Goal: Check status: Check status

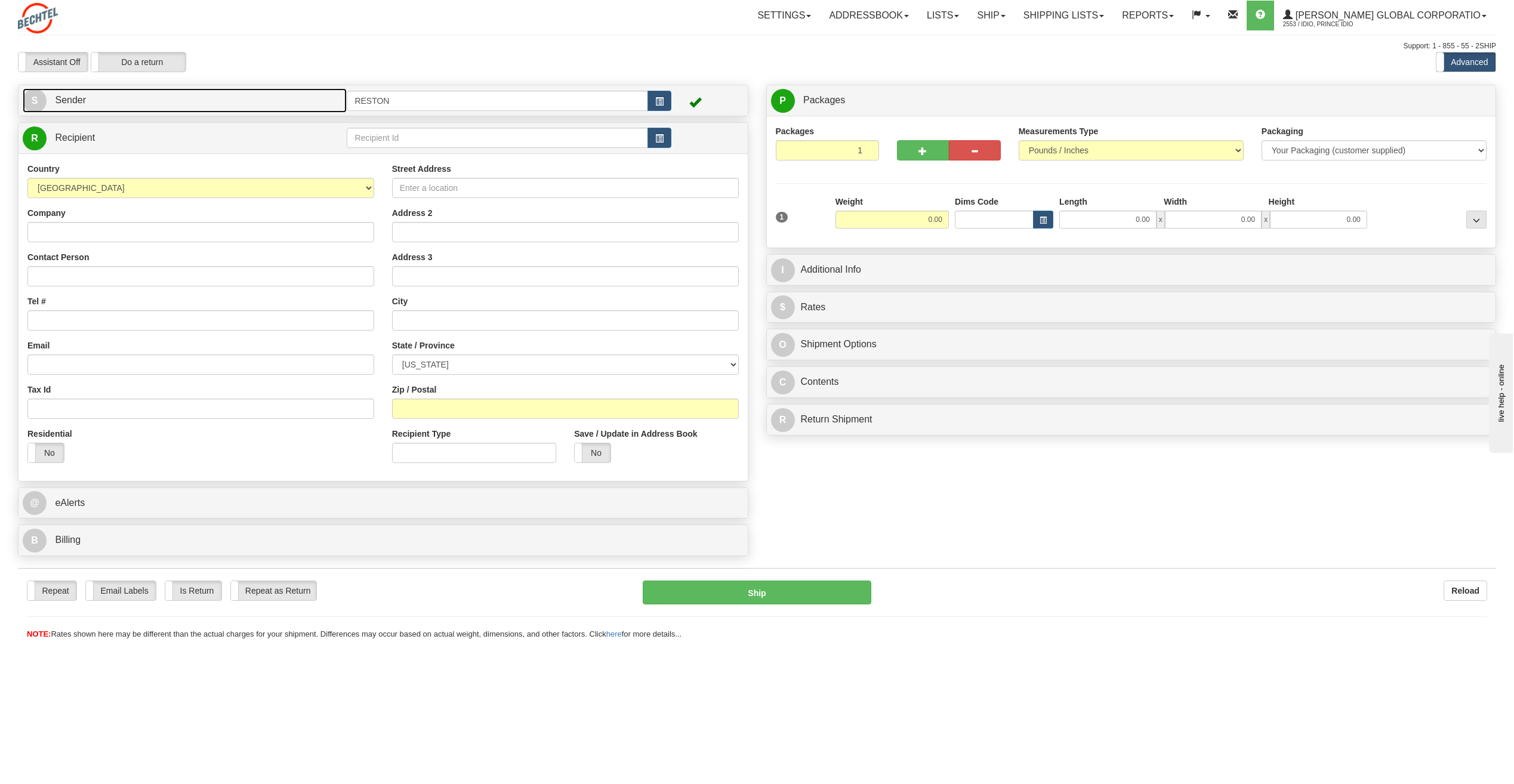
click at [279, 94] on link "S Sender" at bounding box center [185, 100] width 324 height 24
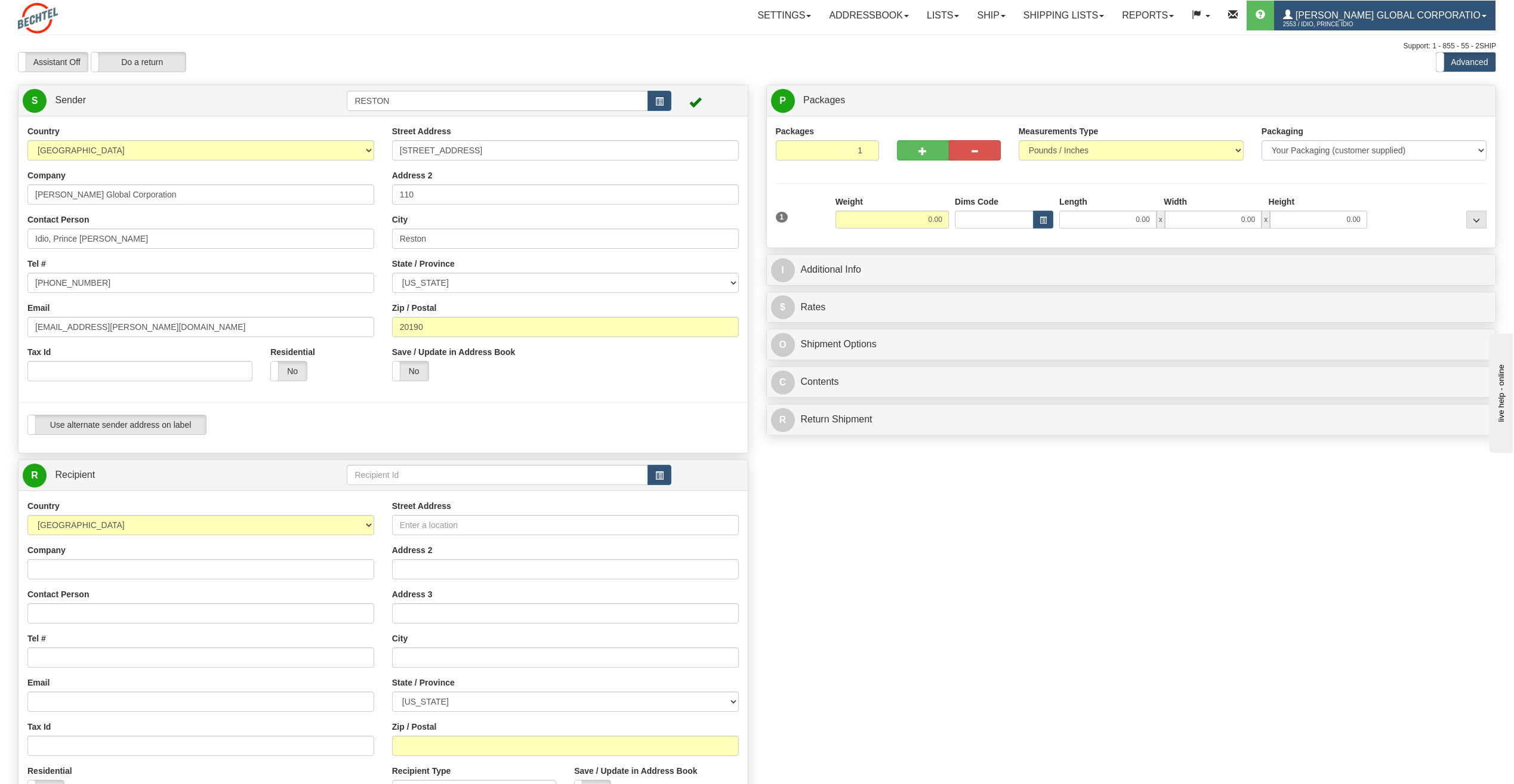
click at [1479, 20] on link "Bechtel Global Corporatio 2553 / Idio, Prince Idio" at bounding box center [1385, 16] width 222 height 30
click at [1198, 54] on div "Assistant On Assistant Off Do a return Do a return Previous Next Standard Advan…" at bounding box center [757, 62] width 1496 height 20
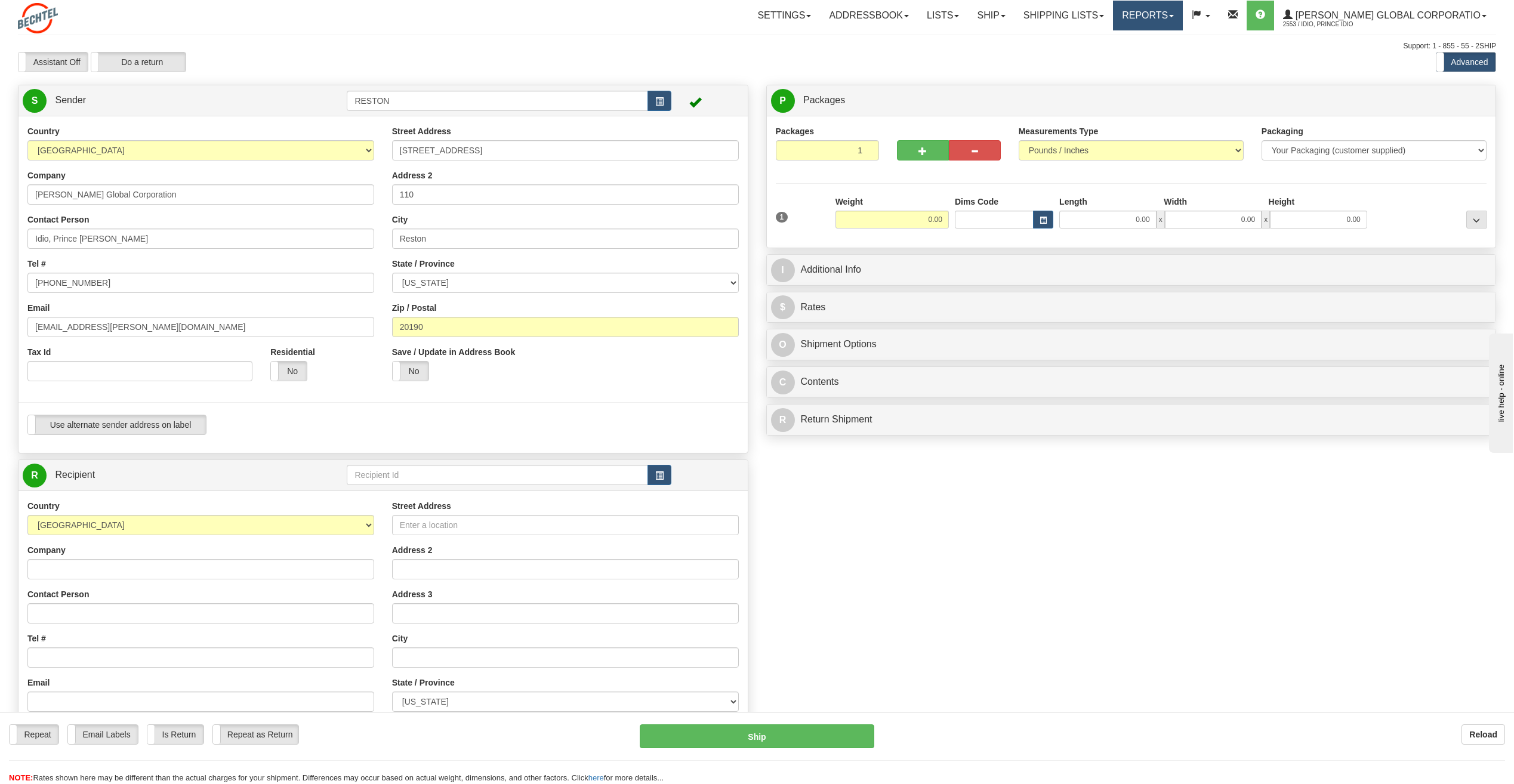
click at [1183, 24] on link "Reports" at bounding box center [1148, 16] width 70 height 30
click at [1096, 22] on link "Shipping lists" at bounding box center [1064, 16] width 98 height 30
click at [811, 17] on link "Settings" at bounding box center [784, 16] width 71 height 30
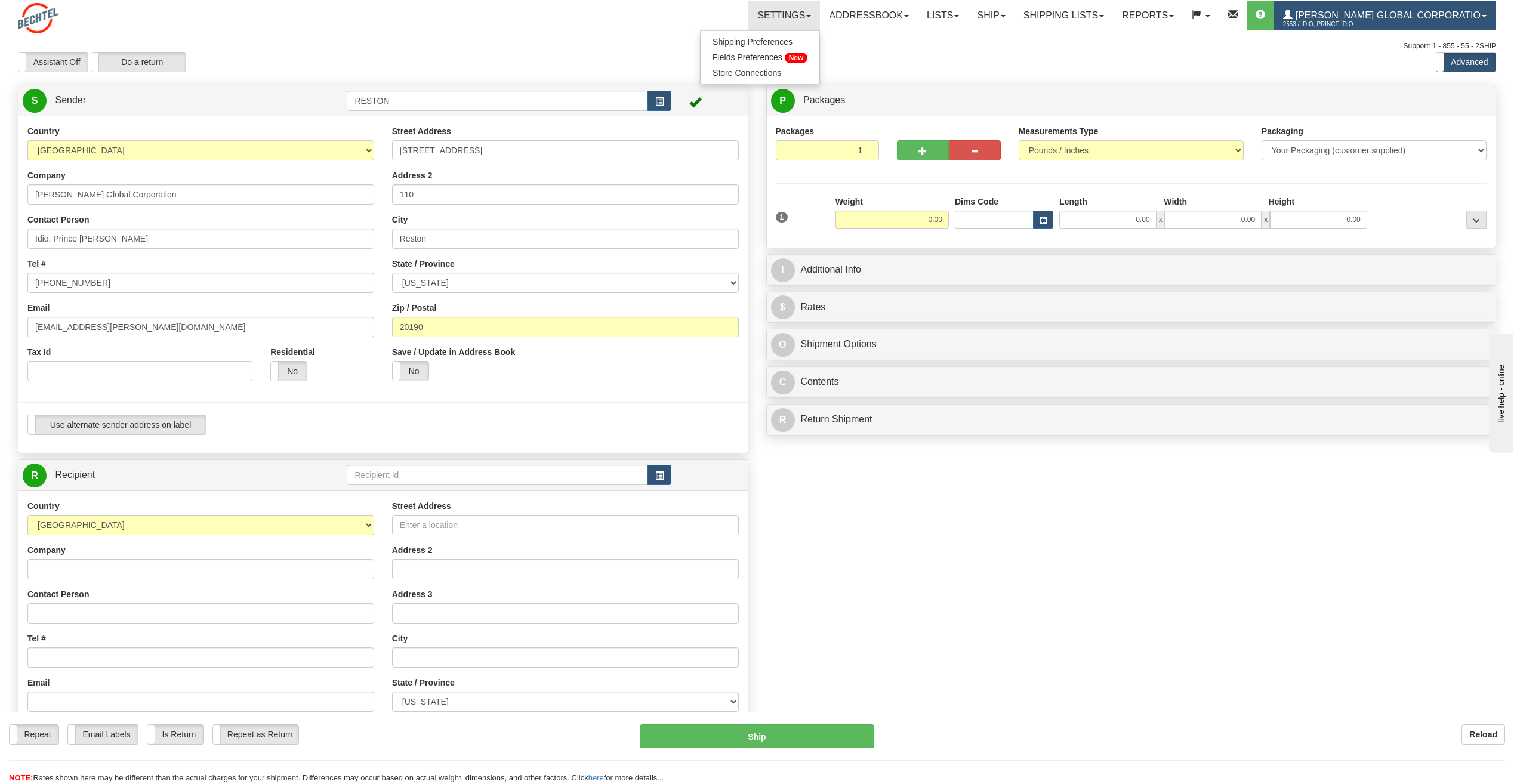
click at [1338, 14] on span "[PERSON_NAME] Global Corporatio" at bounding box center [1387, 15] width 188 height 10
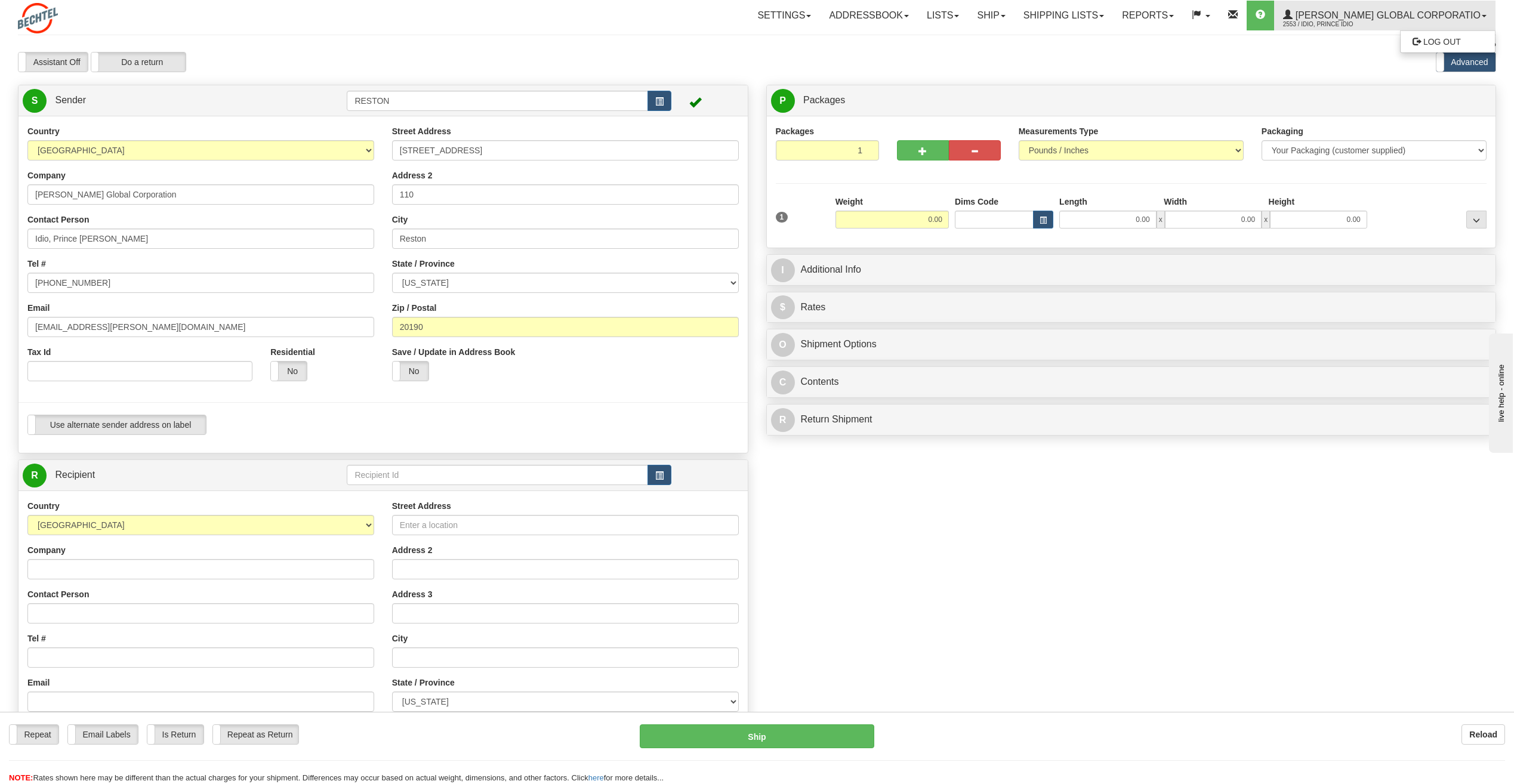
click at [1284, 53] on div "Assistant On Assistant Off Do a return Do a return Previous Next Standard Advan…" at bounding box center [757, 62] width 1496 height 20
click at [968, 20] on link "Lists" at bounding box center [943, 16] width 50 height 30
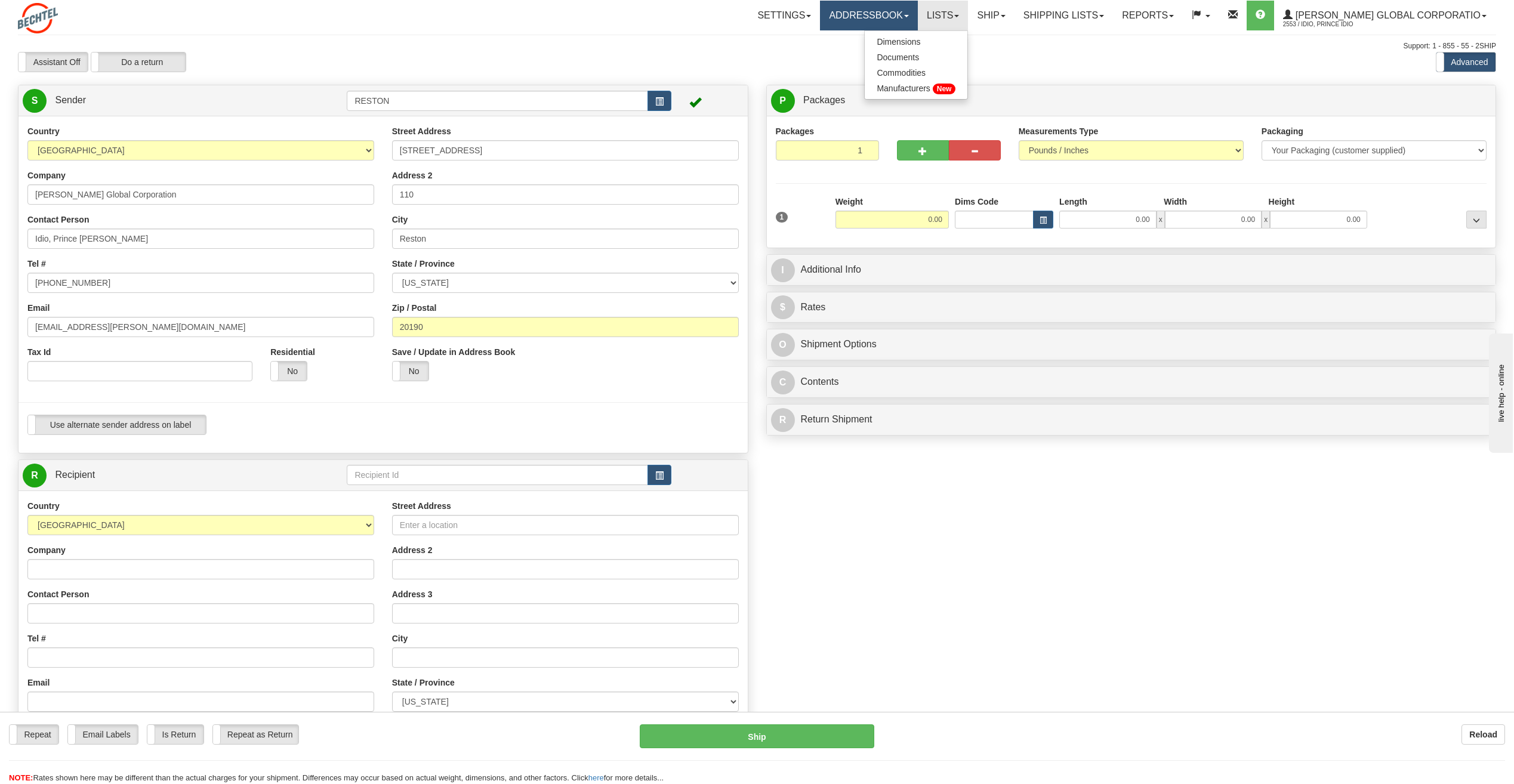
click at [884, 21] on link "Addressbook" at bounding box center [869, 16] width 98 height 30
click at [799, 9] on link "Settings" at bounding box center [784, 16] width 71 height 30
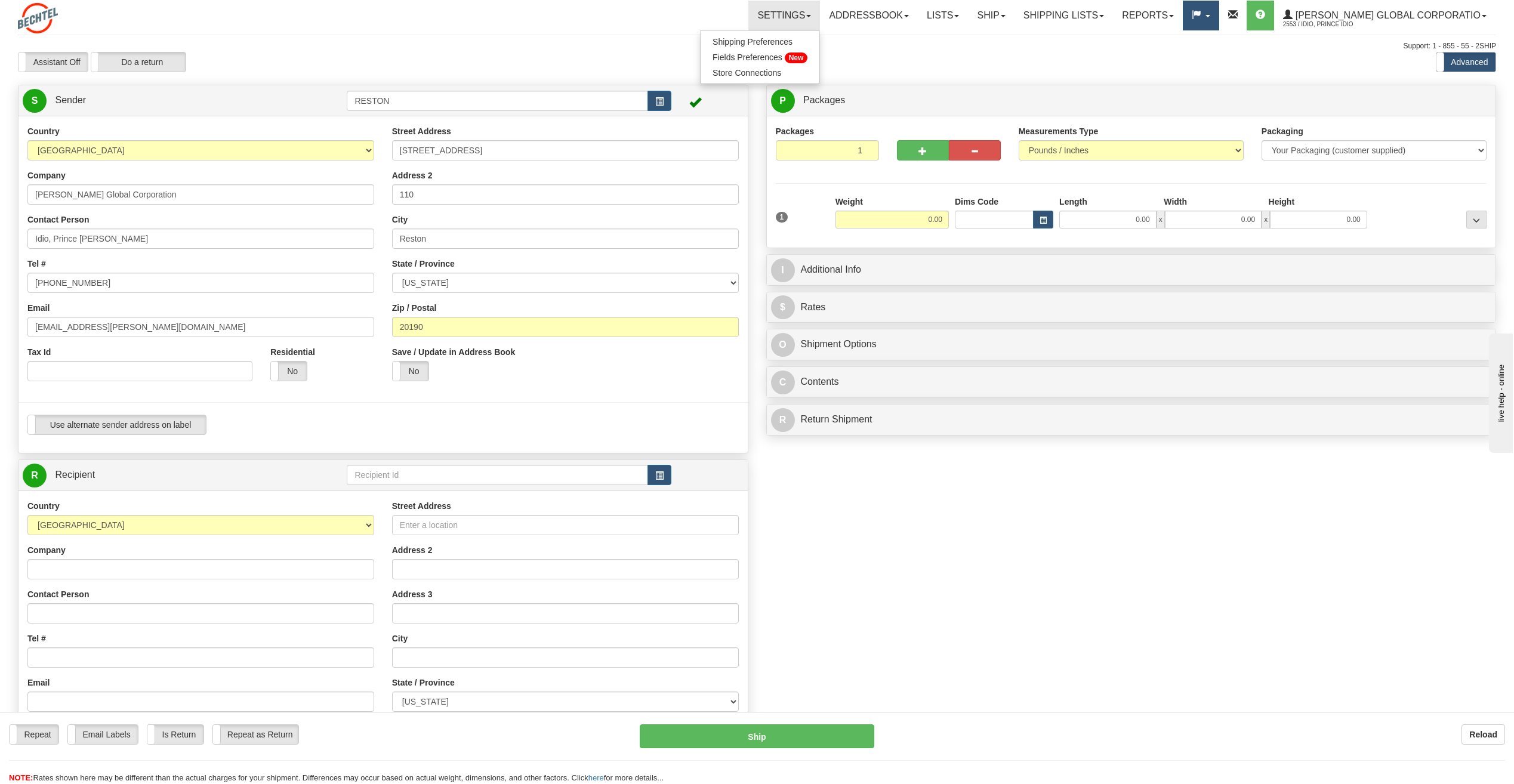
click at [1219, 21] on link at bounding box center [1201, 16] width 36 height 30
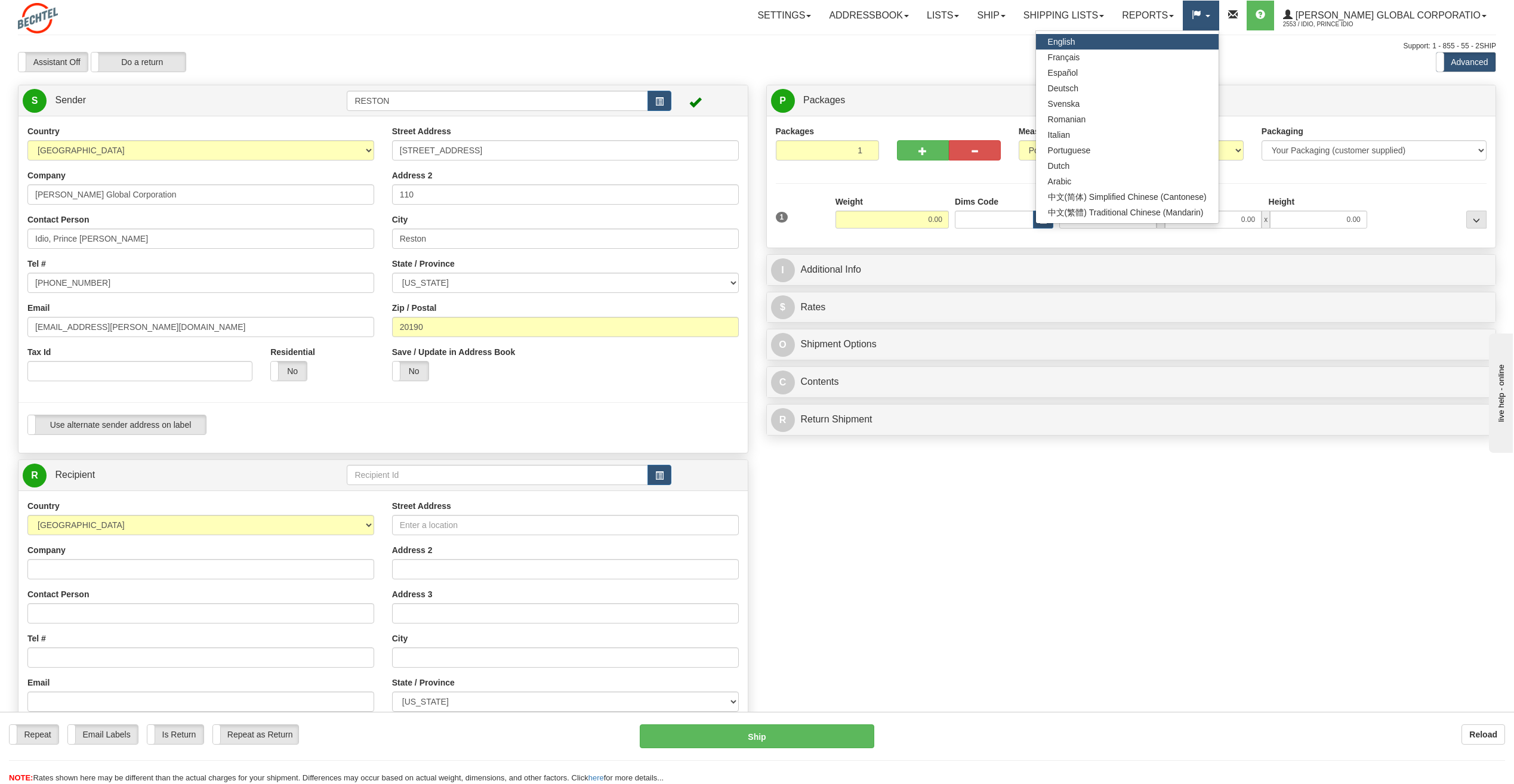
click at [1219, 21] on link at bounding box center [1201, 16] width 36 height 30
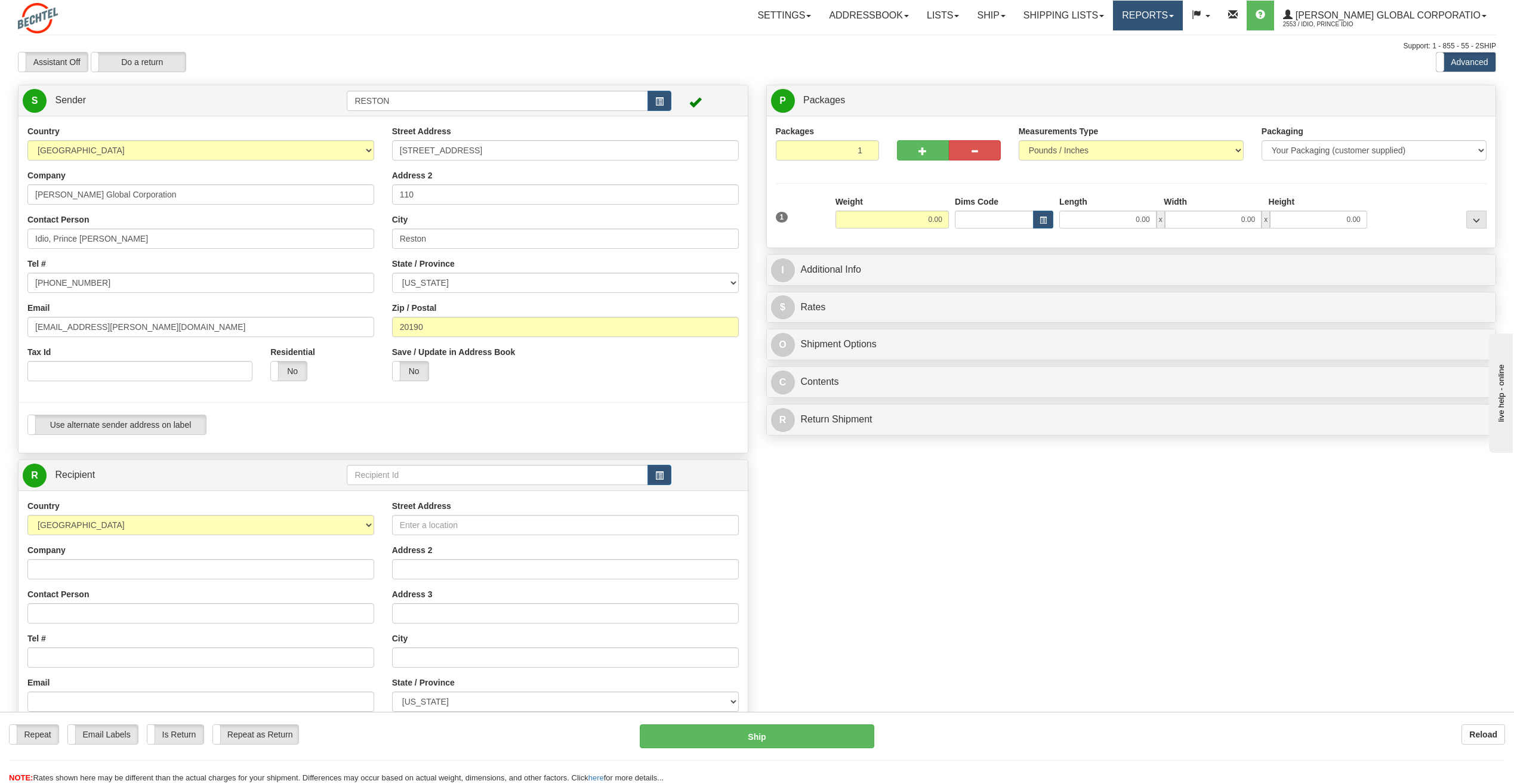
click at [1183, 17] on link "Reports" at bounding box center [1148, 16] width 70 height 30
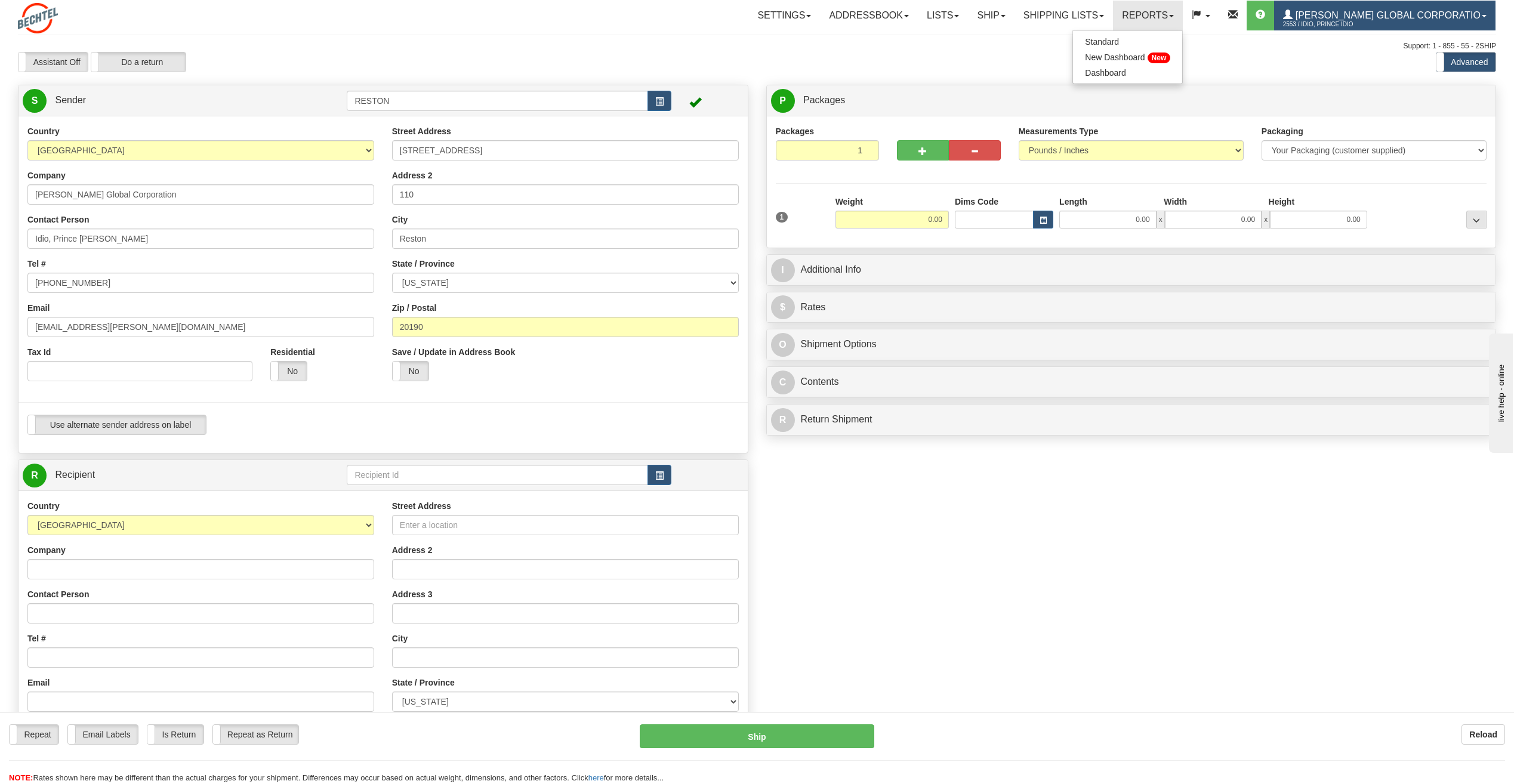
click at [1373, 22] on span "2553 / Idio, Prince Idio" at bounding box center [1328, 24] width 90 height 12
click at [1462, 22] on link "[PERSON_NAME] Global Corporatio 2553 / Idio, Prince Idio" at bounding box center [1385, 16] width 222 height 30
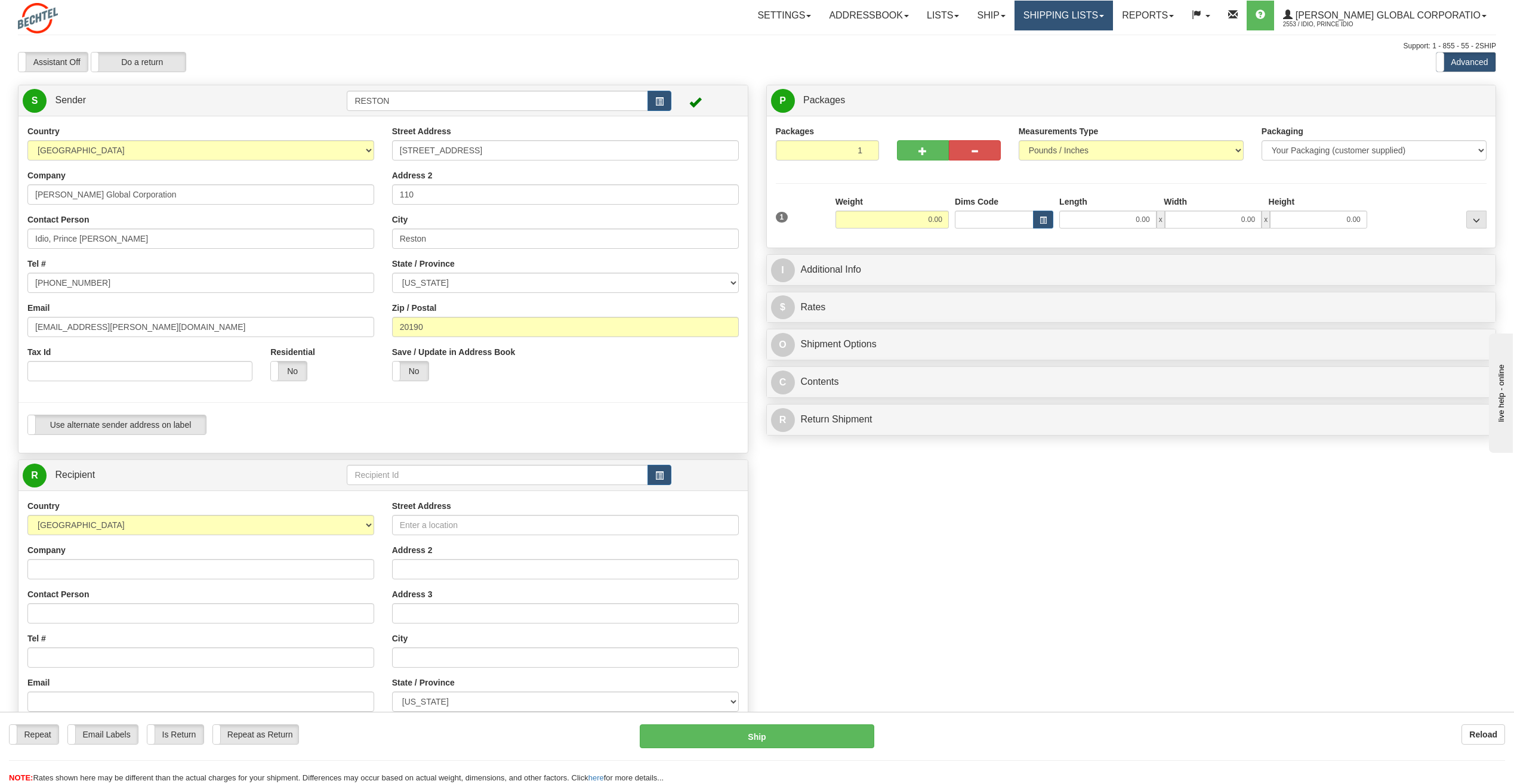
click at [1106, 15] on link "Shipping lists" at bounding box center [1064, 16] width 98 height 30
click at [1014, 20] on link "Ship" at bounding box center [991, 16] width 46 height 30
click at [951, 13] on link "Lists" at bounding box center [943, 16] width 50 height 30
click at [802, 16] on link "Settings" at bounding box center [784, 16] width 71 height 30
click at [1014, 18] on link "Ship" at bounding box center [991, 16] width 46 height 30
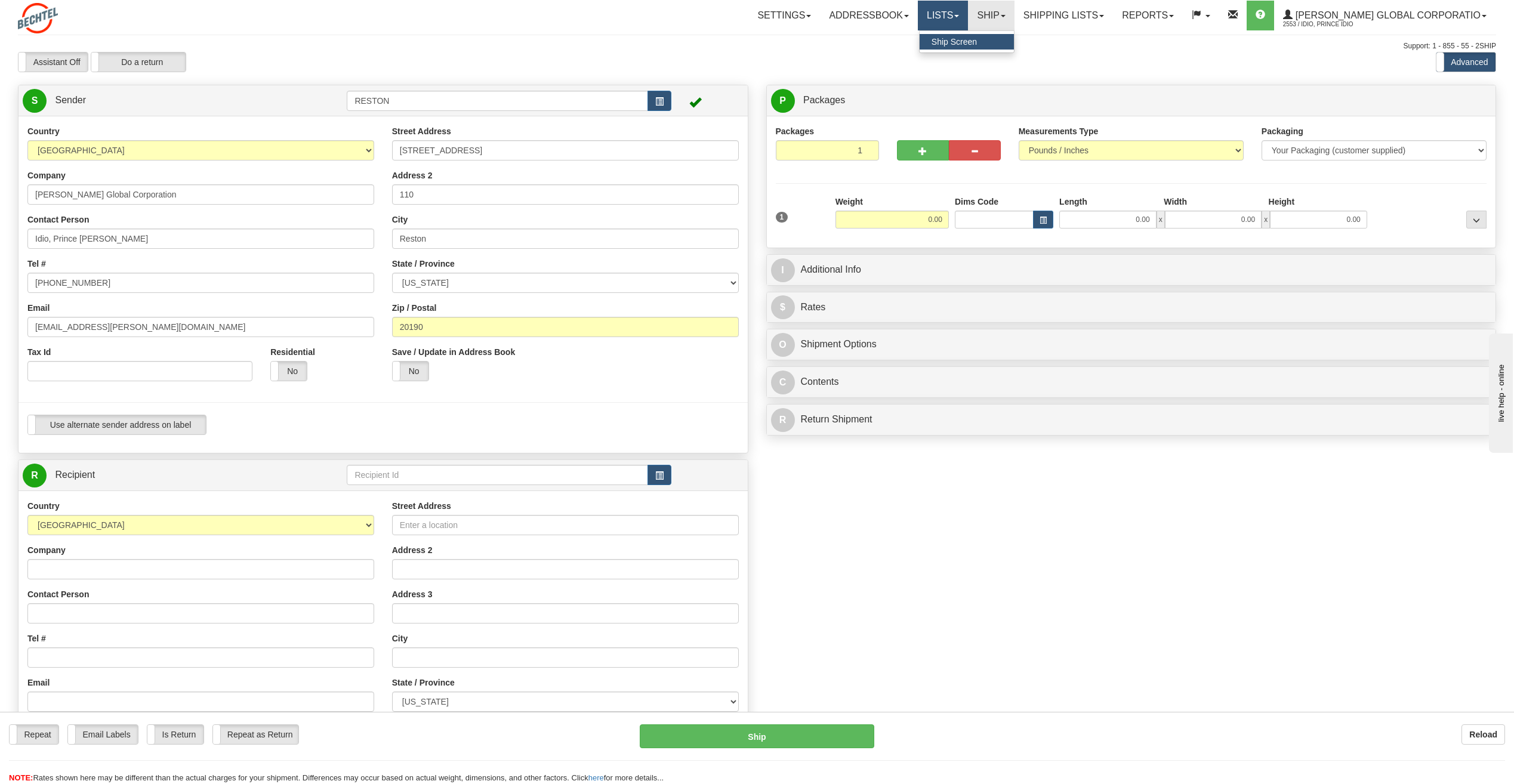
click at [968, 19] on link "Lists" at bounding box center [943, 16] width 50 height 30
click at [840, 50] on div "Support: 1 - 855 - 55 - 2SHIP" at bounding box center [757, 46] width 1478 height 10
click at [1110, 15] on link "Shipping lists" at bounding box center [1064, 16] width 98 height 30
click at [1068, 58] on span "Search Shipment History" at bounding box center [1055, 57] width 93 height 9
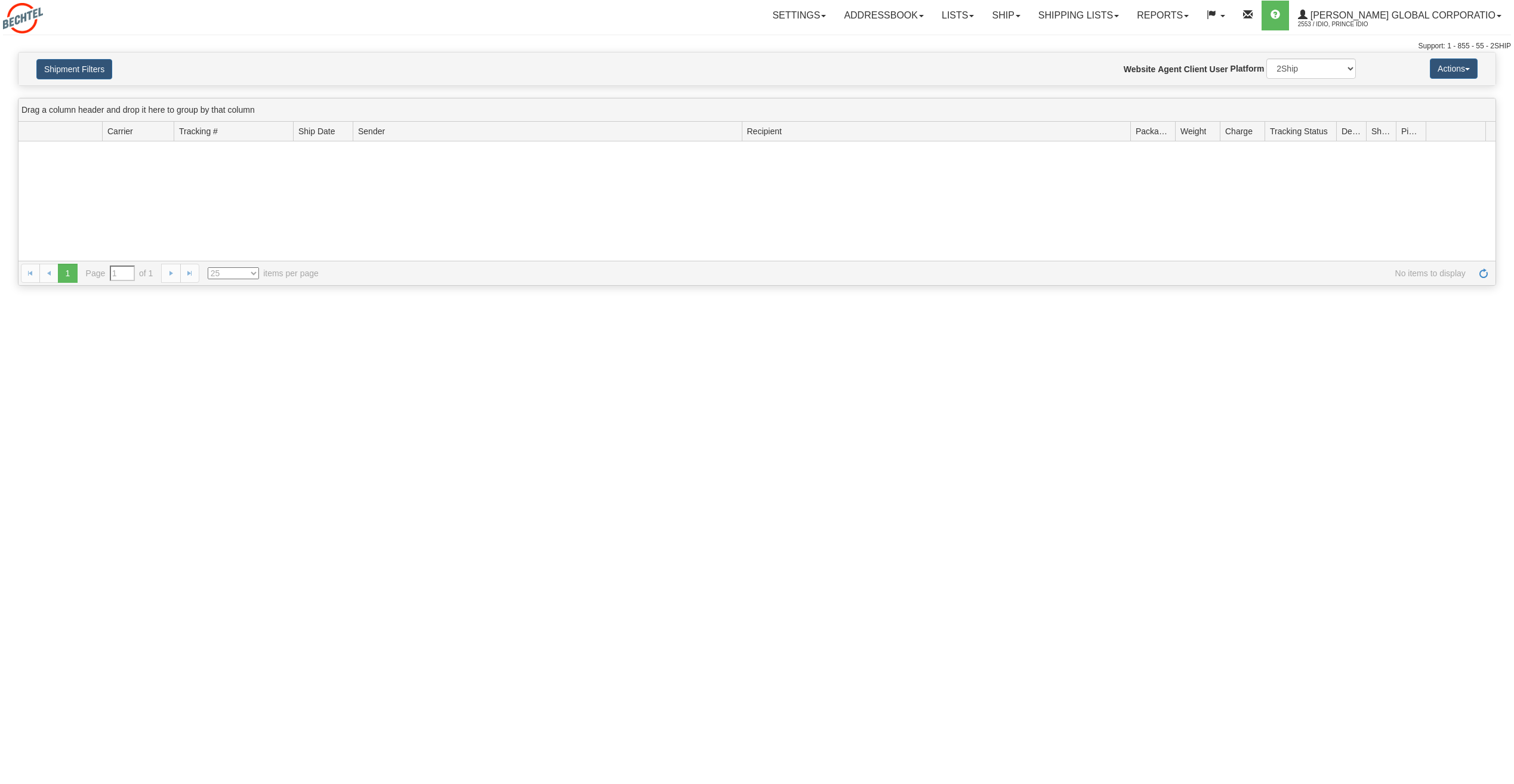
type input "From [DATE] To [DATE]"
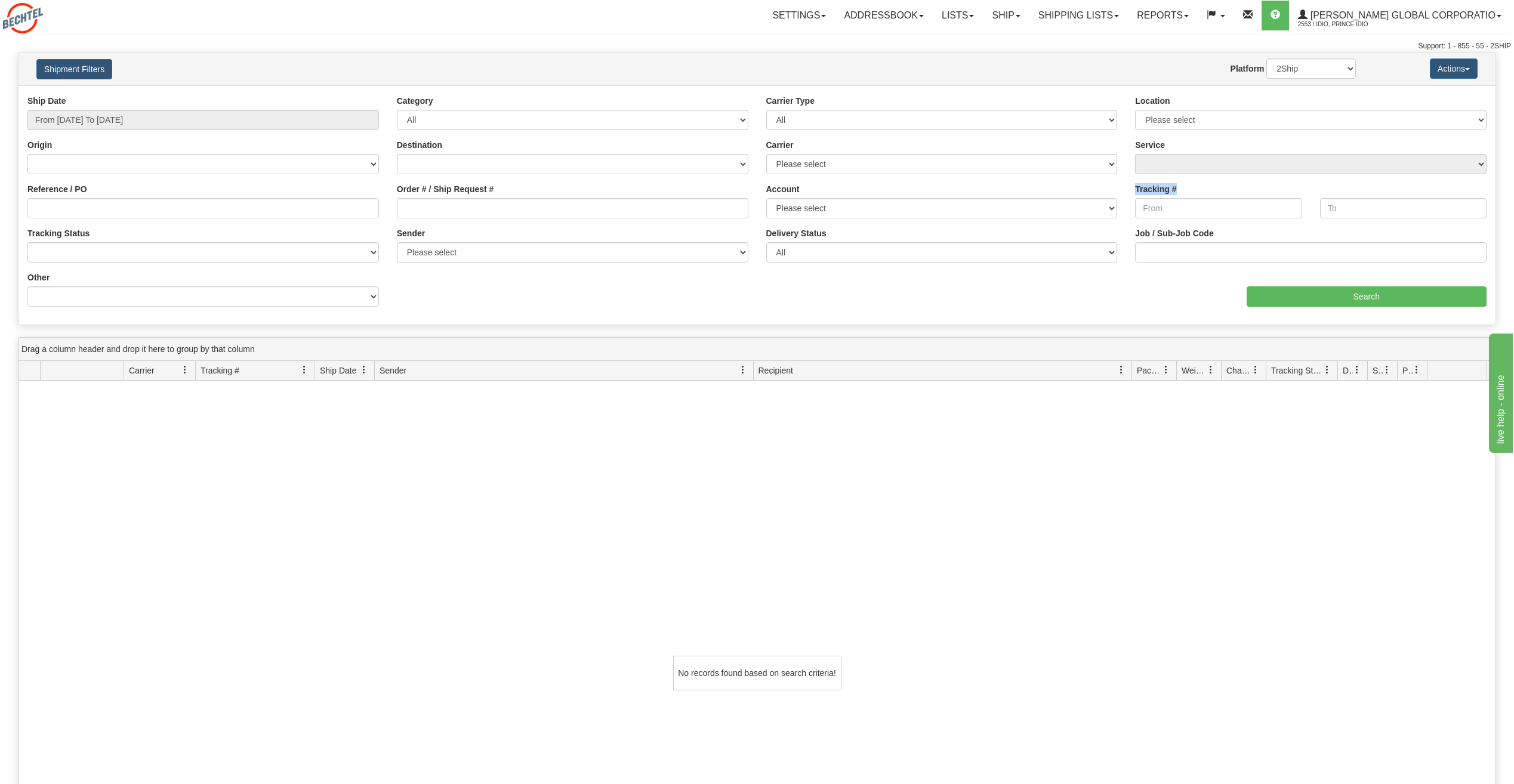
drag, startPoint x: 1187, startPoint y: 190, endPoint x: 1134, endPoint y: 186, distance: 53.2
click at [1134, 186] on div "Tracking #" at bounding box center [1218, 205] width 185 height 44
drag, startPoint x: 1134, startPoint y: 186, endPoint x: 1150, endPoint y: 205, distance: 24.8
click at [1150, 205] on input "Tracking #" at bounding box center [1219, 208] width 167 height 20
paste input "392246050847"
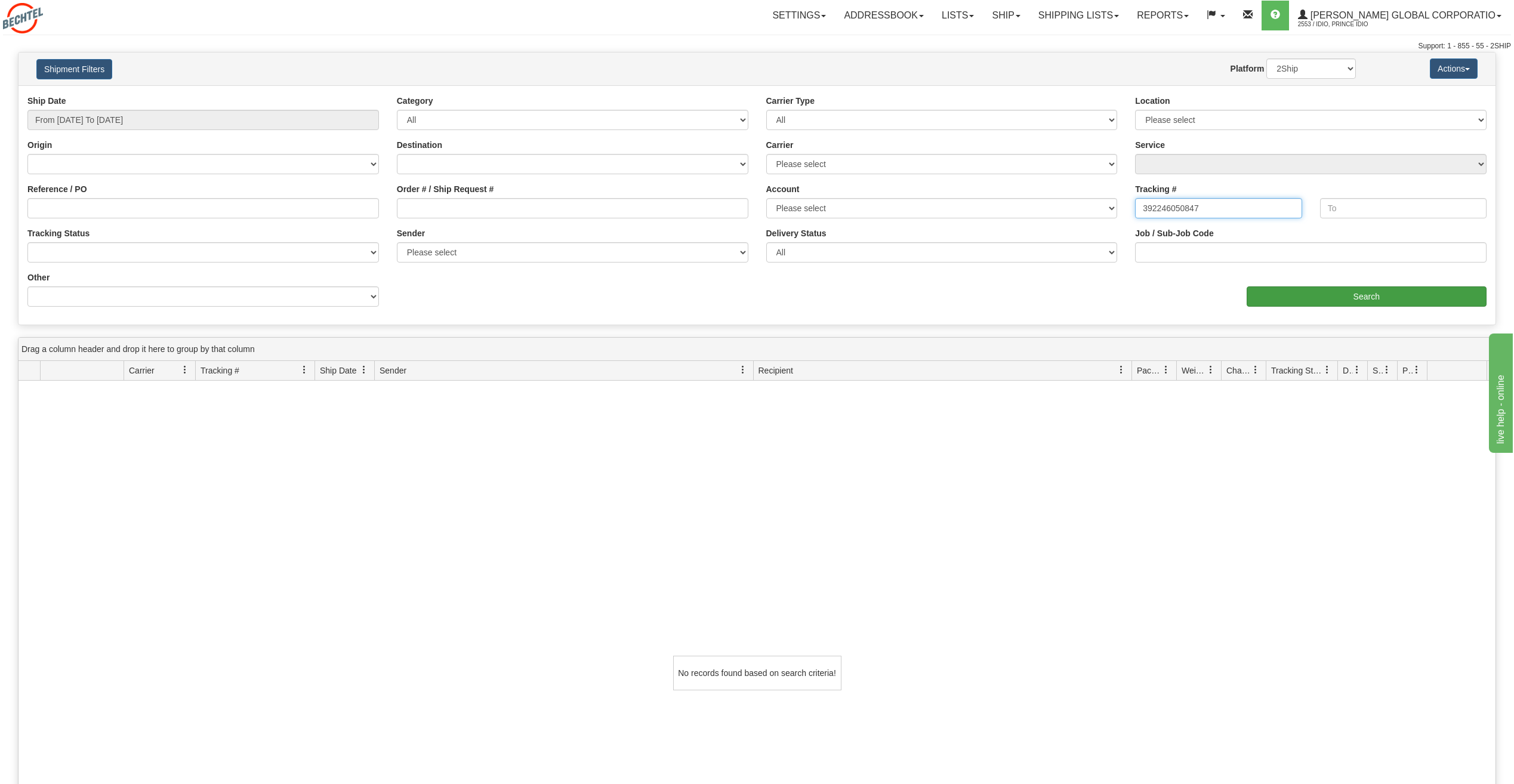
type input "392246050847"
click at [1371, 298] on input "Search" at bounding box center [1366, 296] width 240 height 20
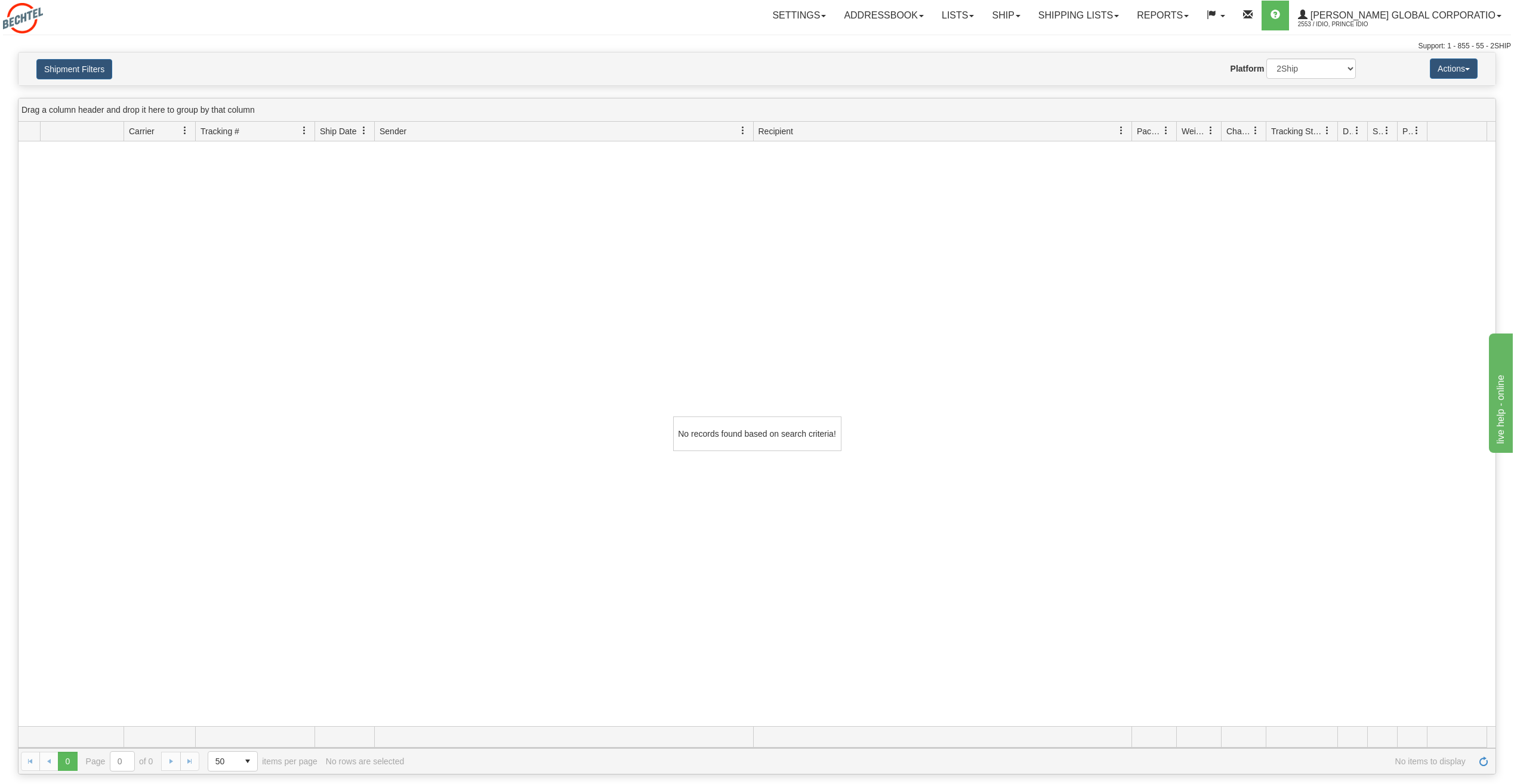
drag, startPoint x: 348, startPoint y: 319, endPoint x: 339, endPoint y: 307, distance: 15.0
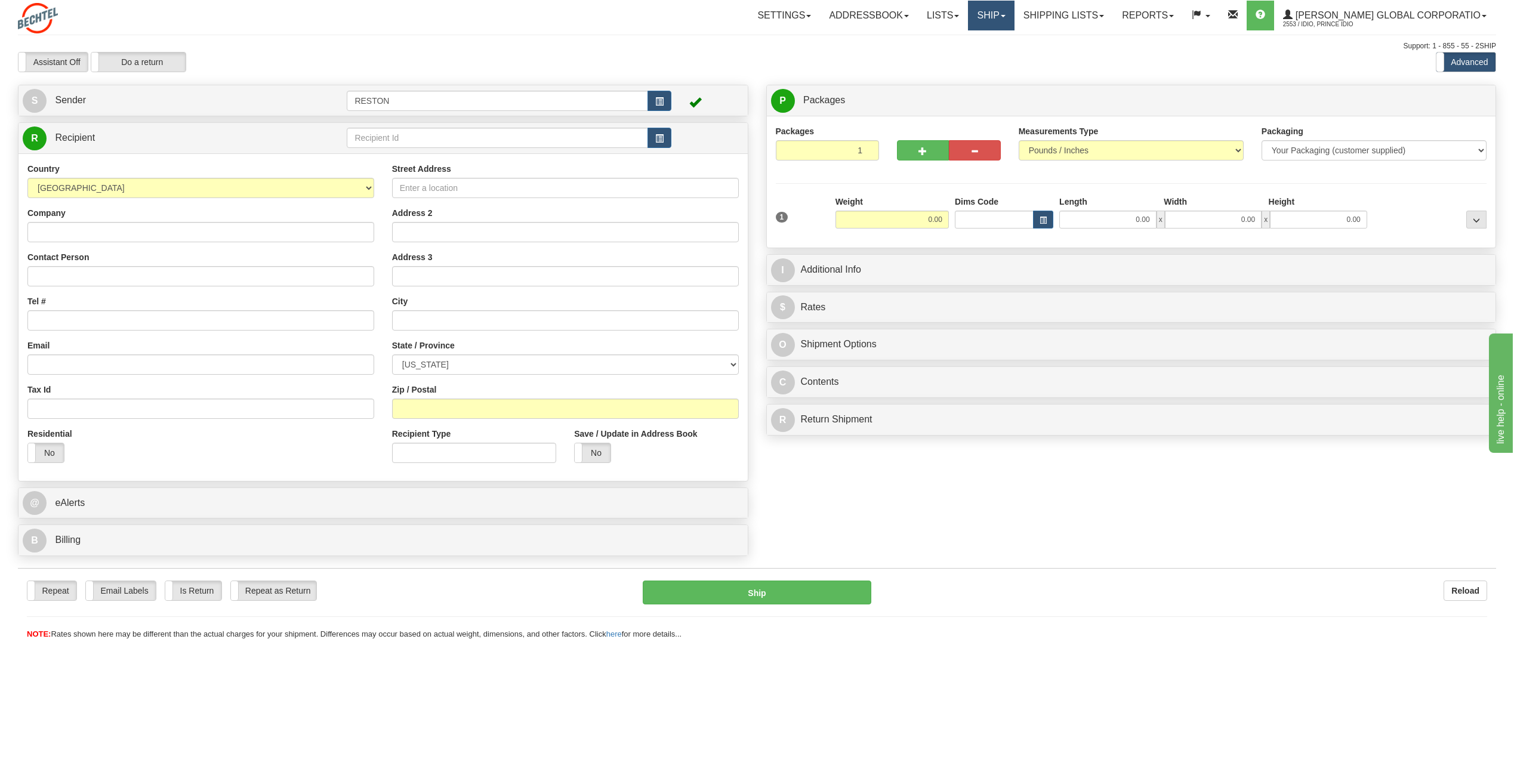
click at [1014, 16] on link "Ship" at bounding box center [991, 16] width 46 height 30
click at [968, 11] on link "Lists" at bounding box center [943, 16] width 50 height 30
click at [1110, 14] on link "Shipping lists" at bounding box center [1064, 16] width 98 height 30
click at [1085, 58] on span "Search Shipment History" at bounding box center [1055, 57] width 93 height 9
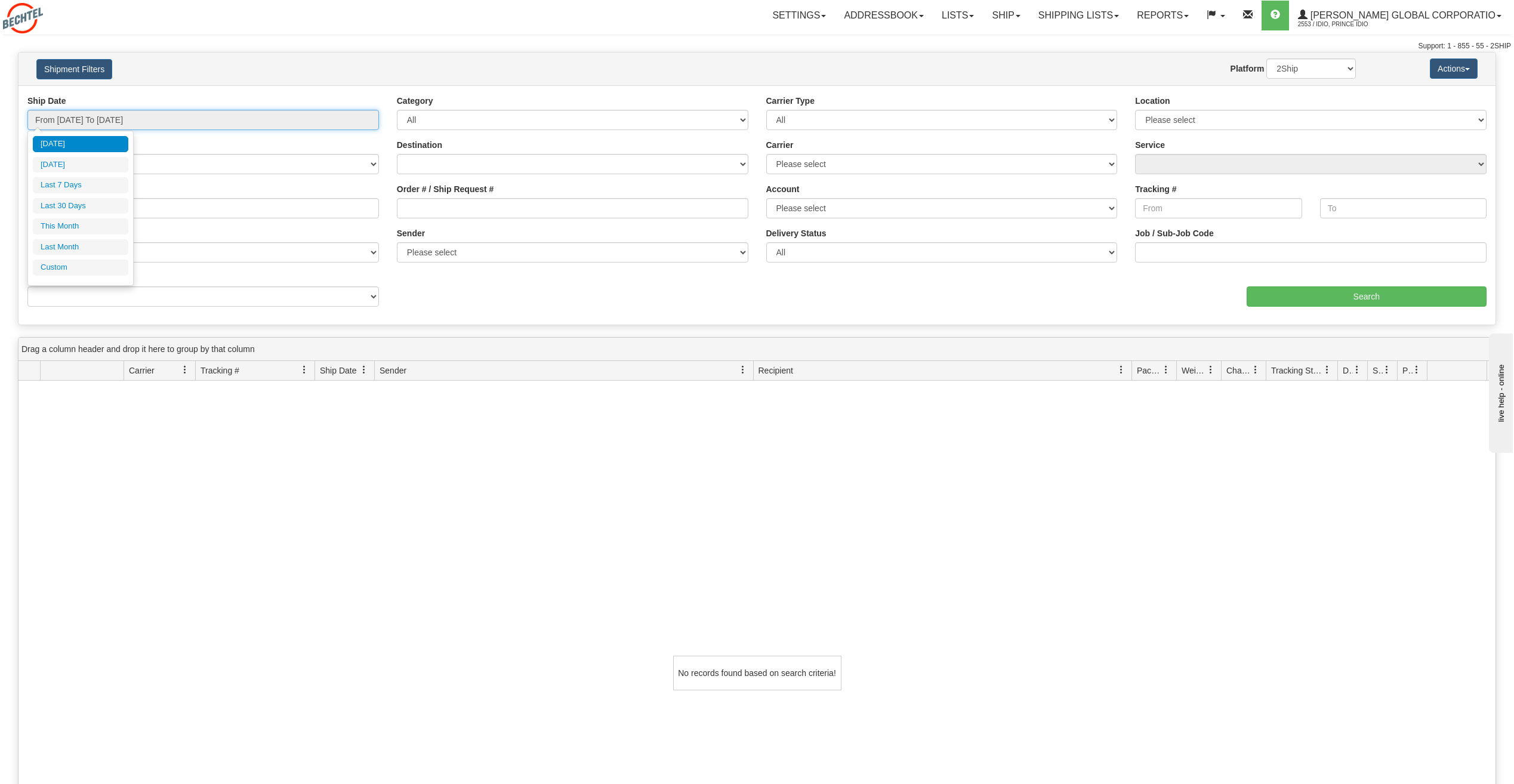
click at [73, 123] on input "From 08/26/2025 To 08/27/2025" at bounding box center [203, 120] width 352 height 20
type input "08/26/2025"
type input "[DATE]"
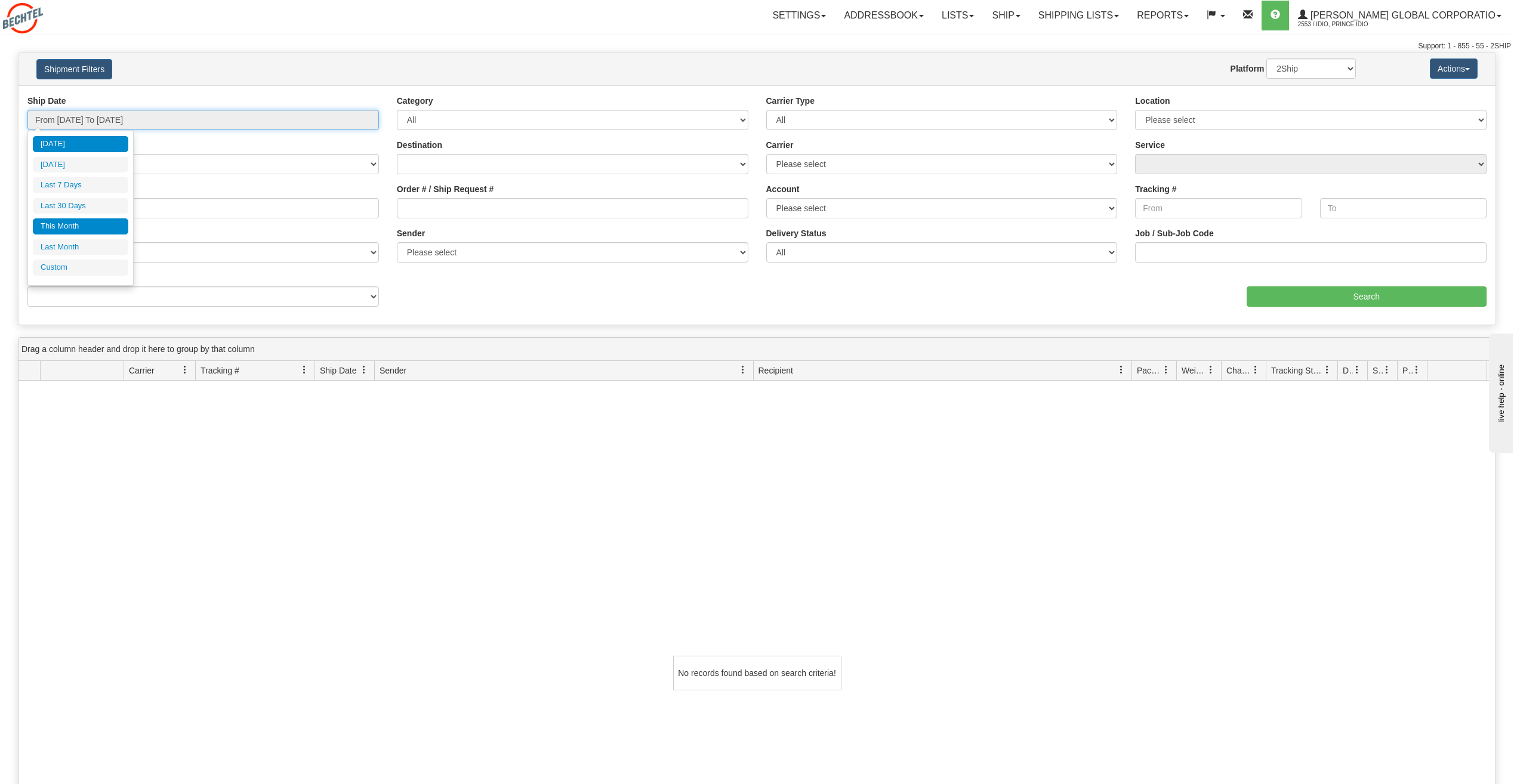
type input "08/01/2025"
type input "08/31/2025"
type input "[DATE]"
type input "07/01/2025"
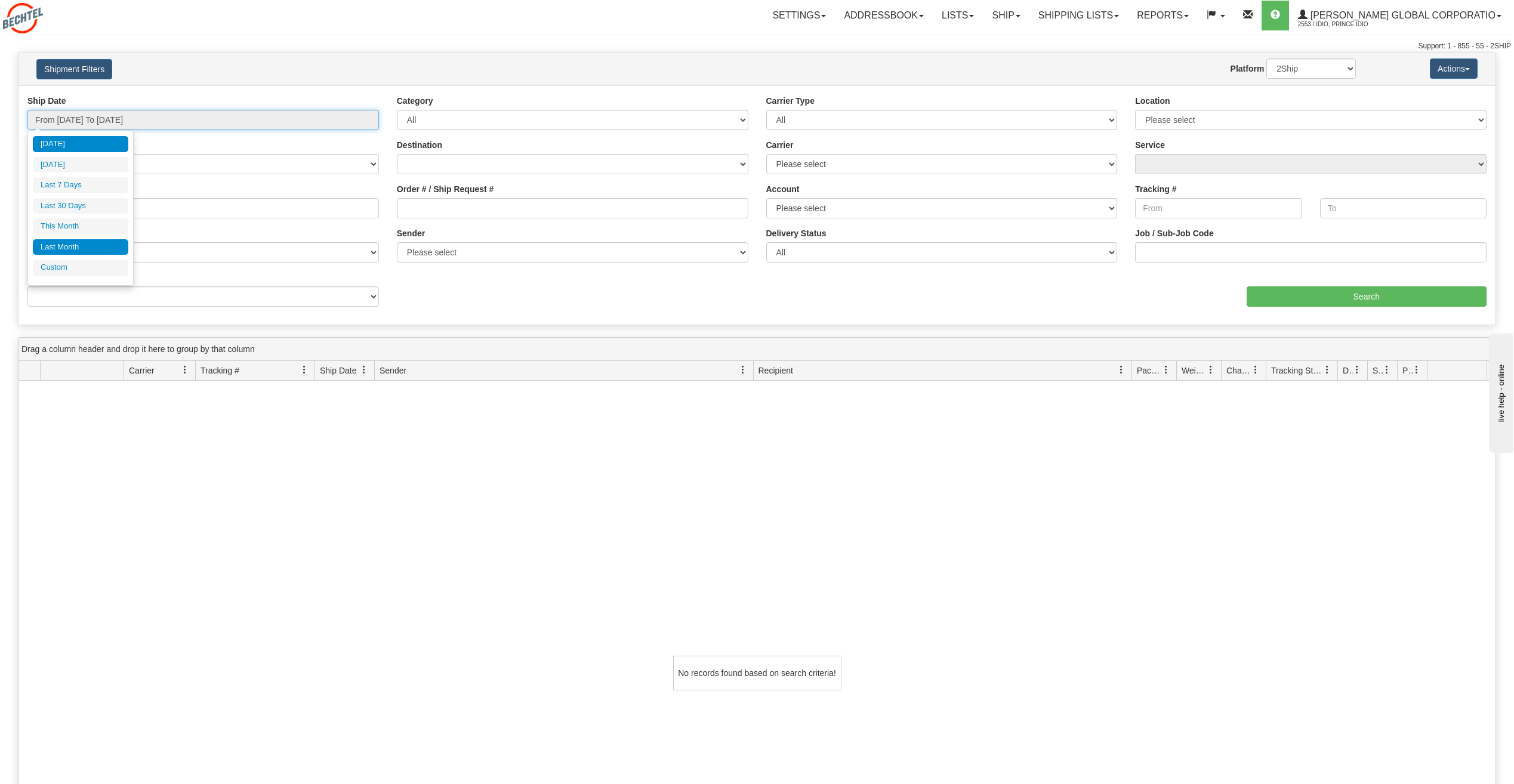
type input "07/31/2025"
type input "08/01/2025"
type input "08/31/2025"
type input "[DATE]"
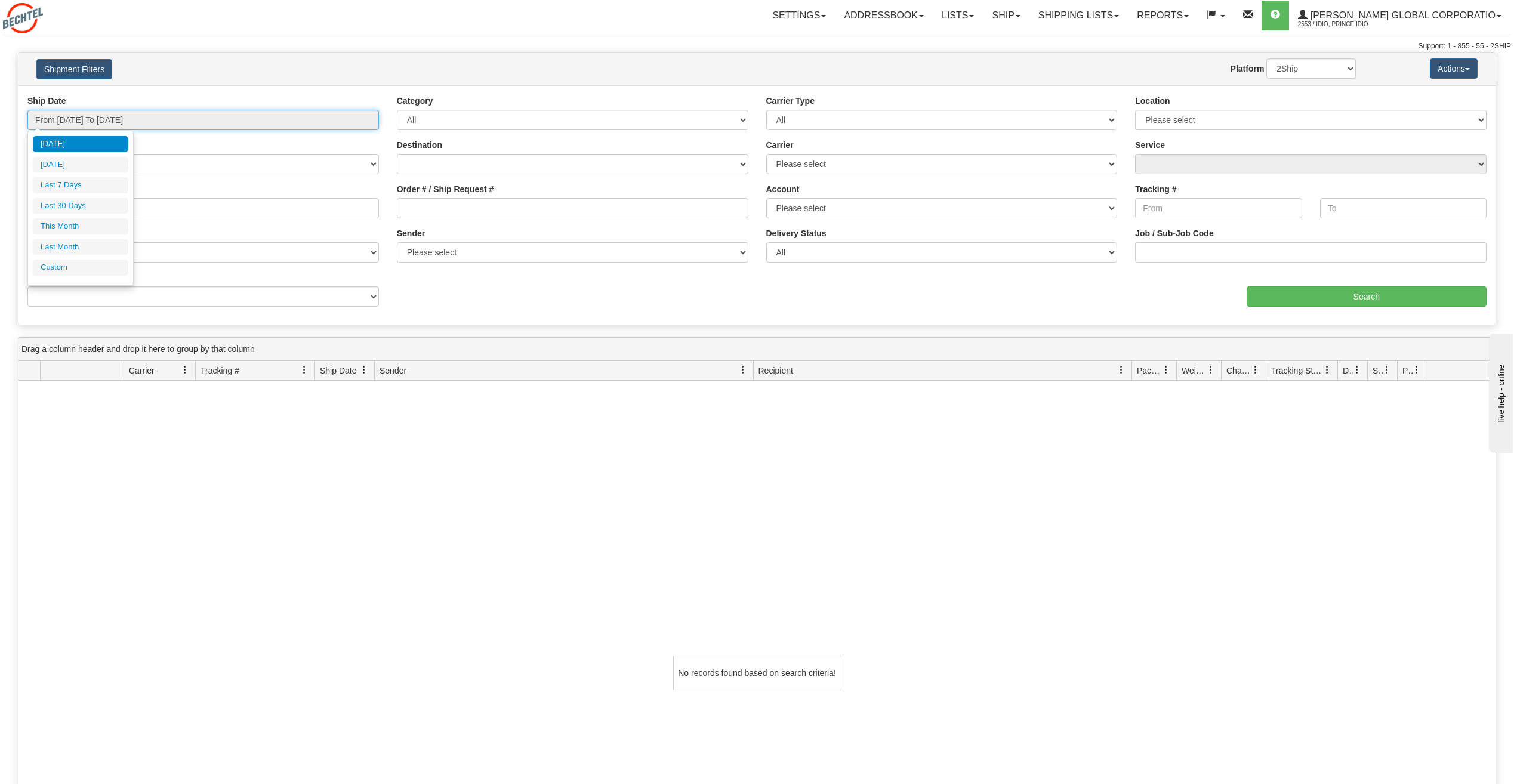
type input "08/01/2025"
type input "08/31/2025"
type input "[DATE]"
type input "07/01/2025"
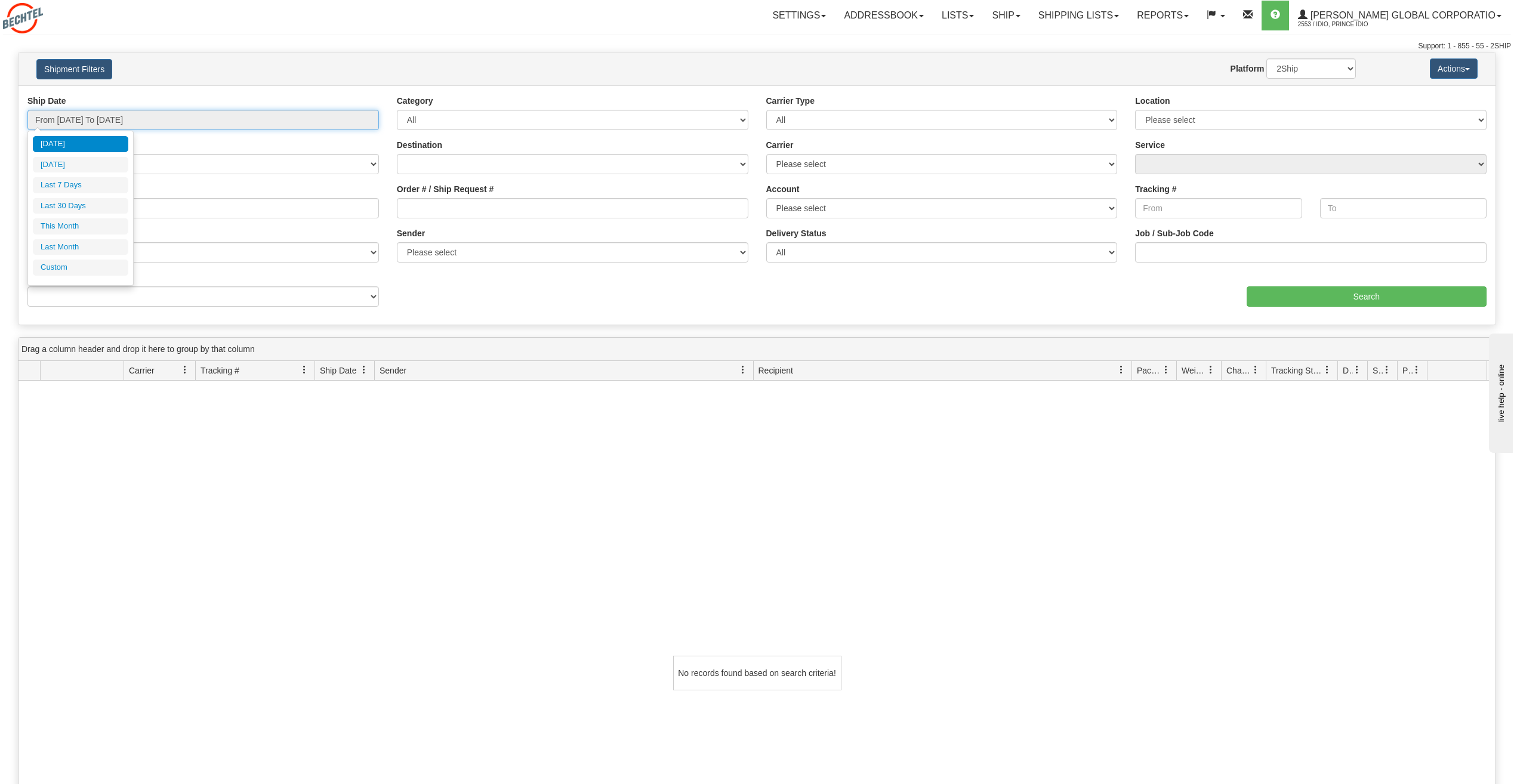
type input "07/31/2025"
type input "[DATE]"
click at [61, 267] on li "Custom" at bounding box center [81, 267] width 96 height 16
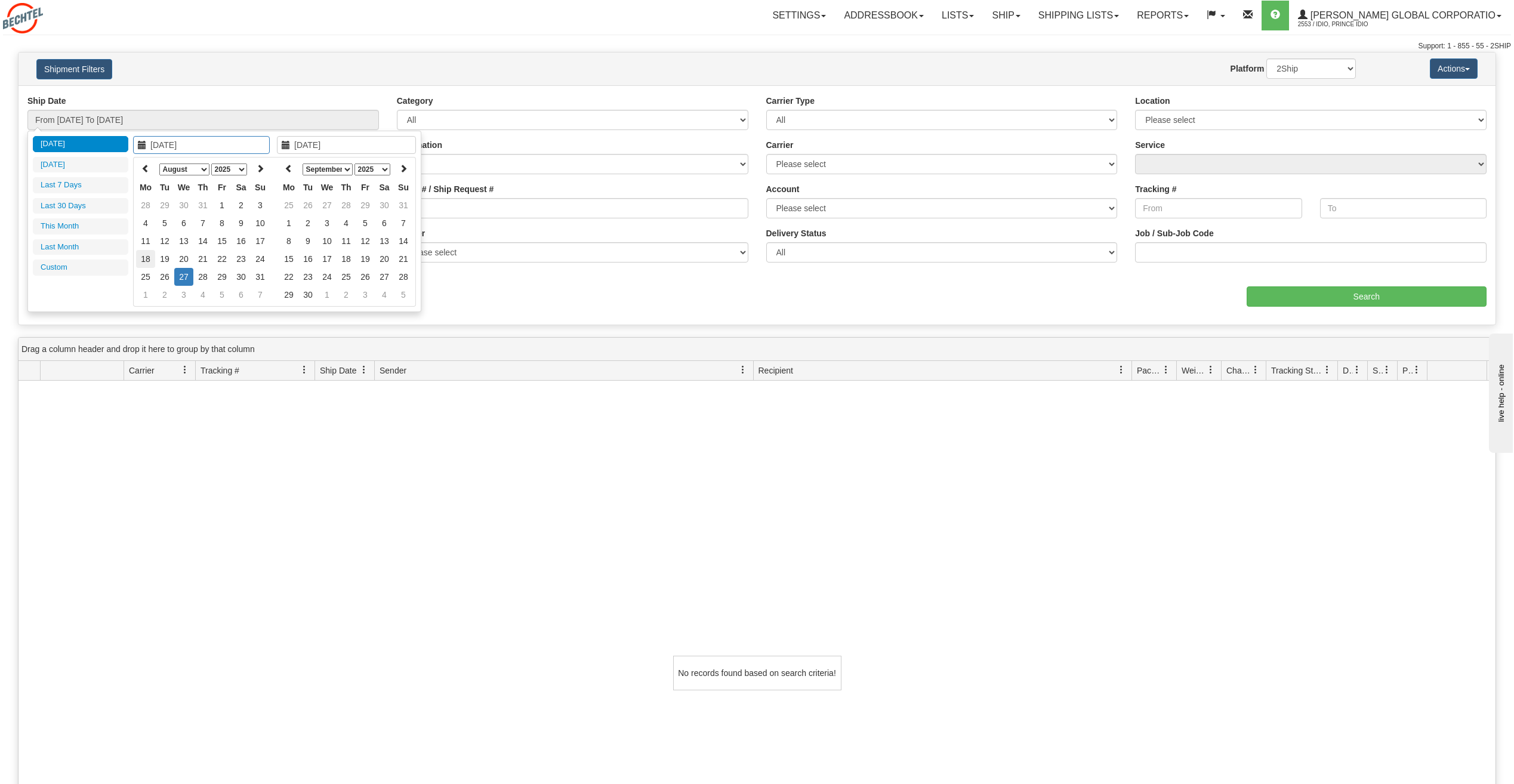
type input "08/18/2025"
click at [148, 260] on td "18" at bounding box center [145, 259] width 19 height 18
type input "08/18/2025"
click at [148, 262] on td "18" at bounding box center [145, 259] width 19 height 18
type input "From 08/18/2025 To 08/18/2025"
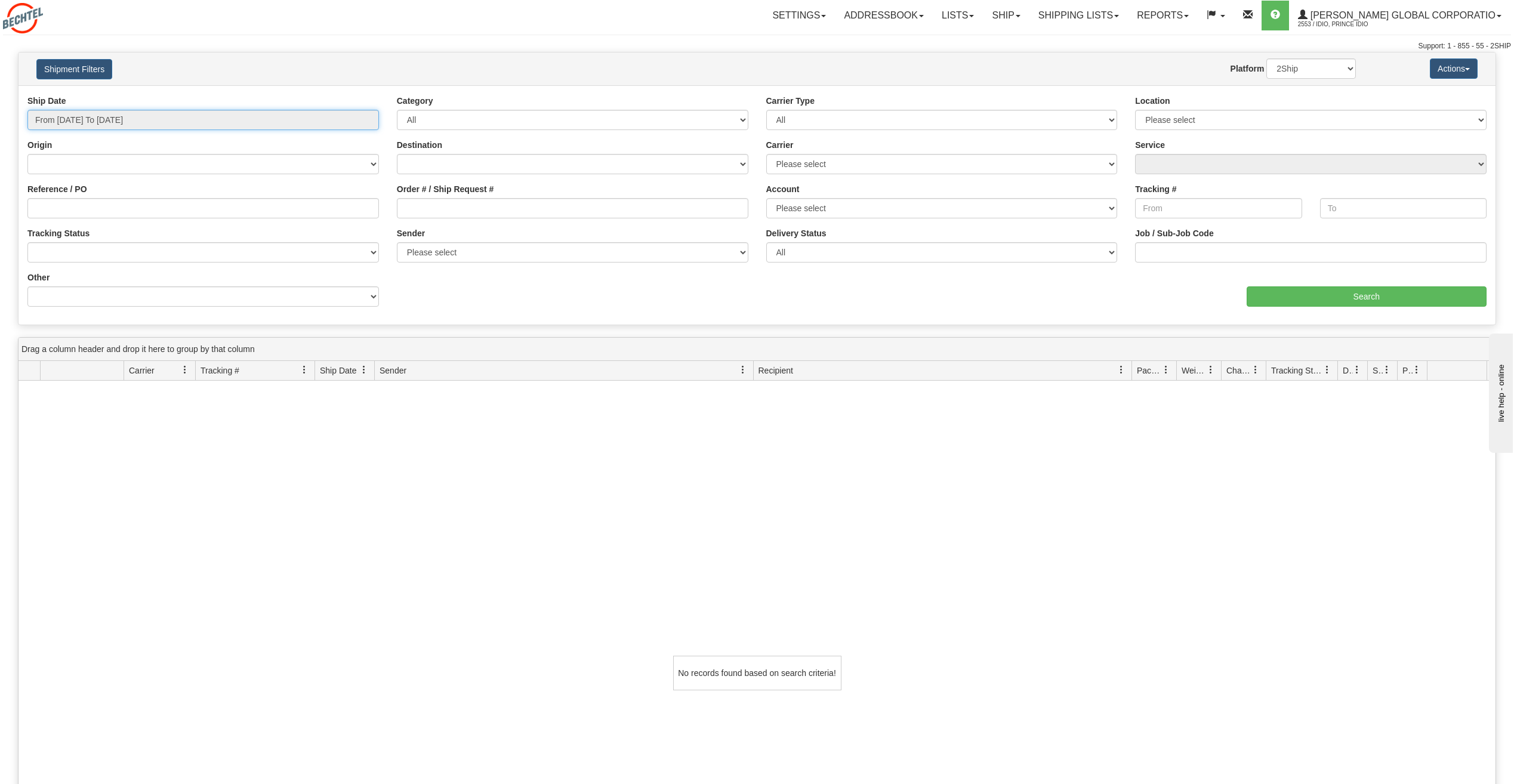
click at [188, 118] on input "From 08/18/2025 To 08/18/2025" at bounding box center [203, 120] width 352 height 20
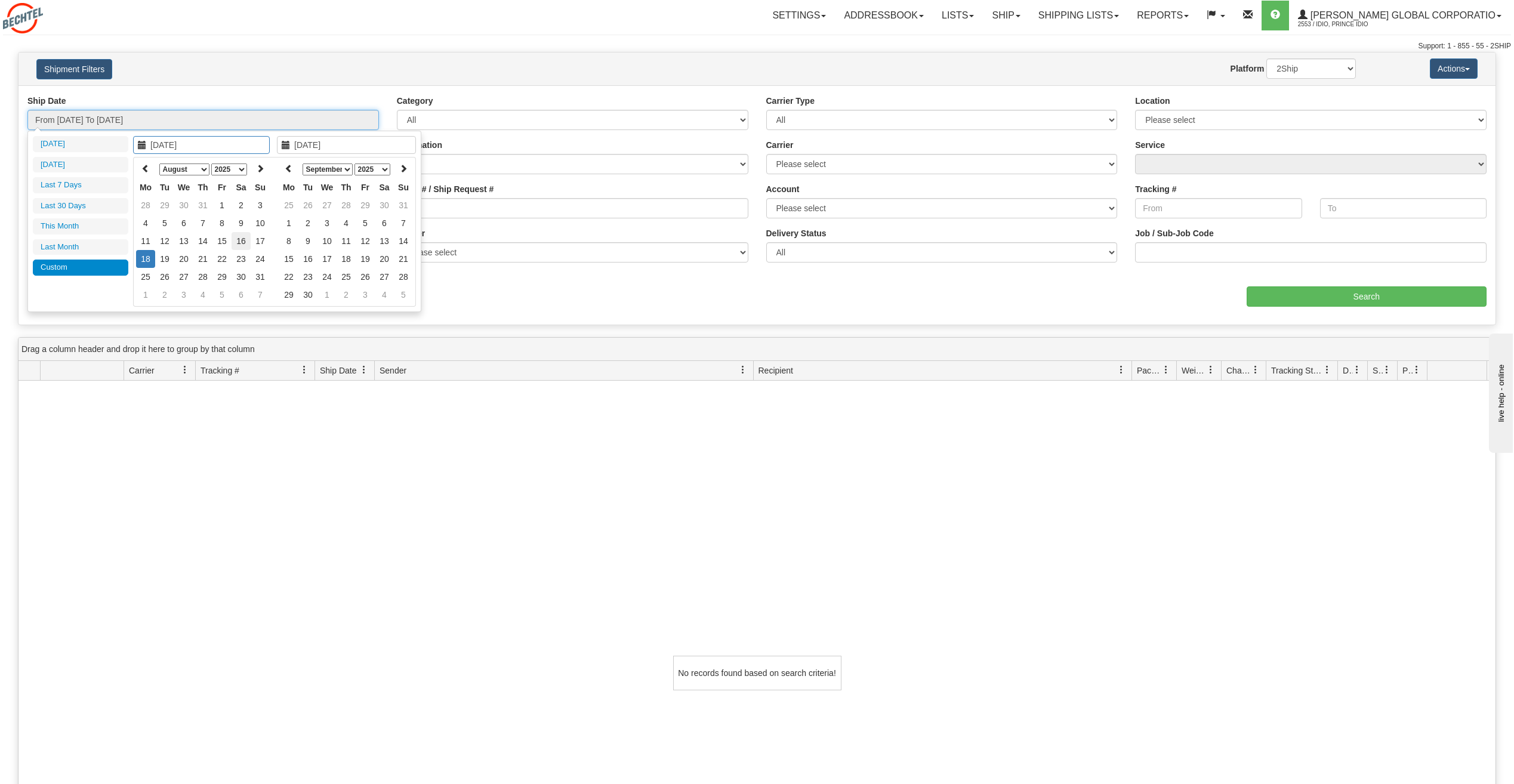
type input "08/16/2025"
click at [245, 244] on td "16" at bounding box center [241, 241] width 19 height 18
type input "08/16/2025"
click at [247, 244] on td "16" at bounding box center [241, 241] width 19 height 18
type input "From 08/16/2025 To 08/16/2025"
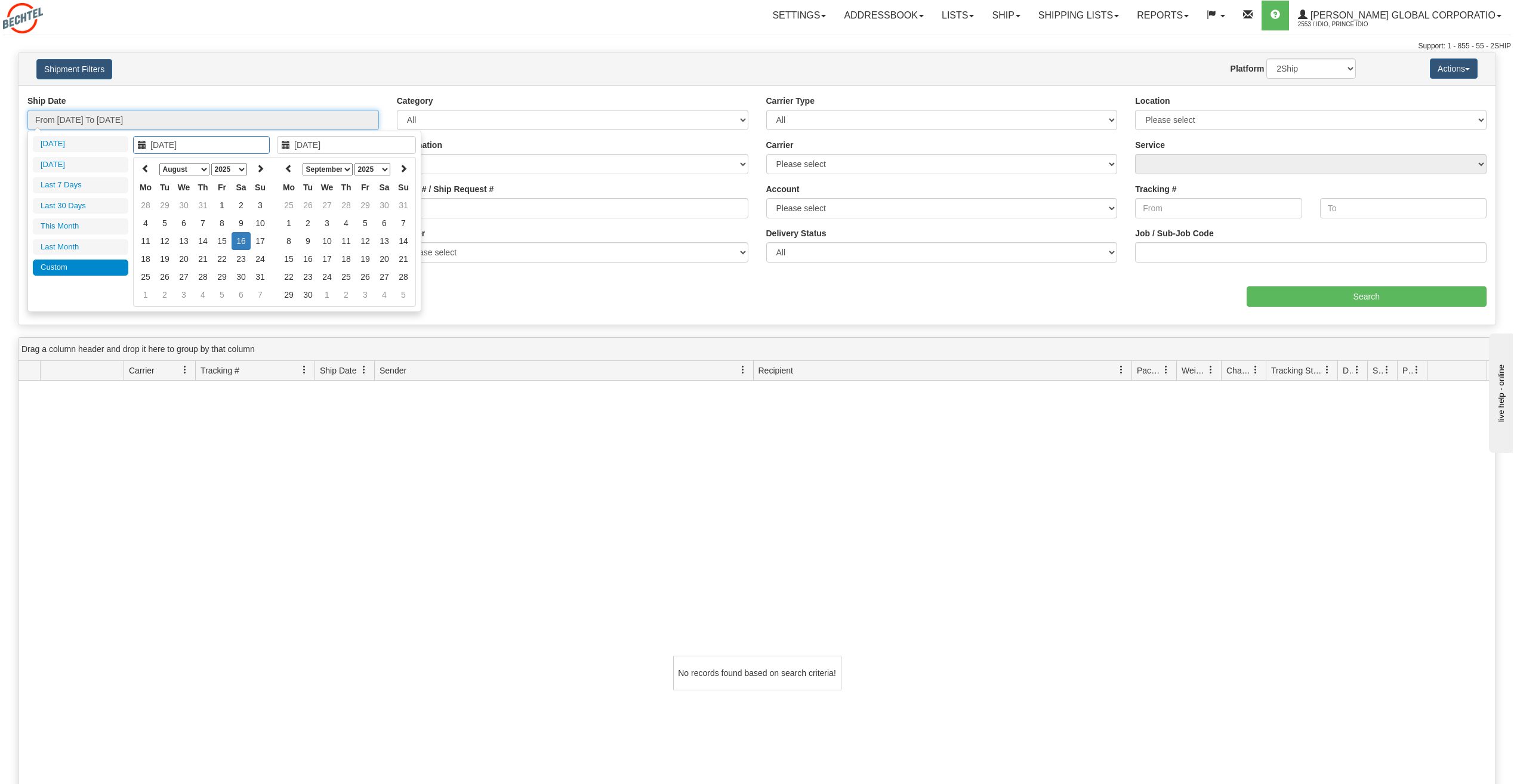
click at [168, 119] on input "From 08/16/2025 To 08/16/2025" at bounding box center [203, 120] width 352 height 20
type input "09/27/2025"
click at [379, 280] on td "27" at bounding box center [384, 277] width 19 height 18
type input "09/27/2025"
click at [379, 277] on td "27" at bounding box center [384, 277] width 19 height 18
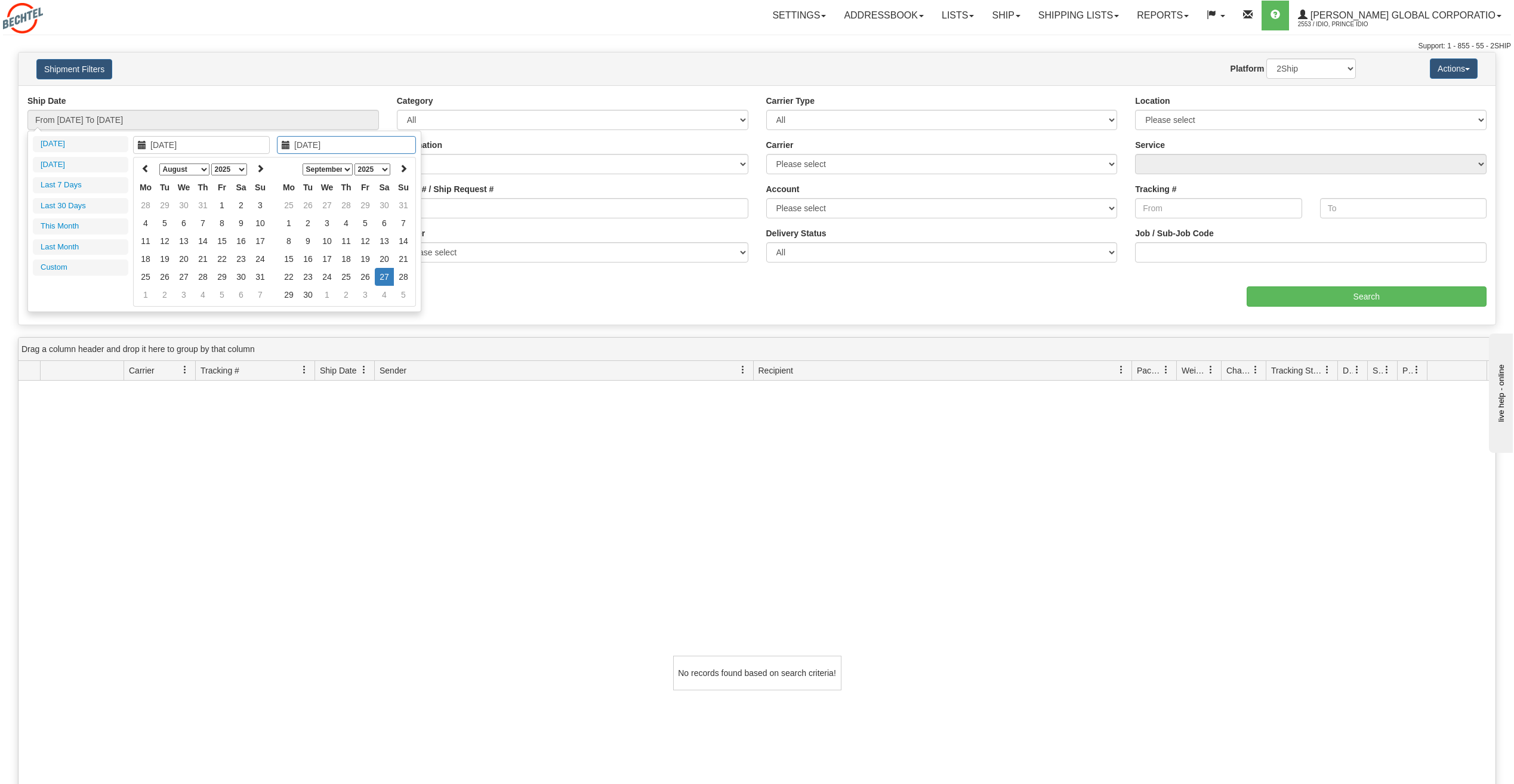
type input "From 09/27/2025 To 09/27/2025"
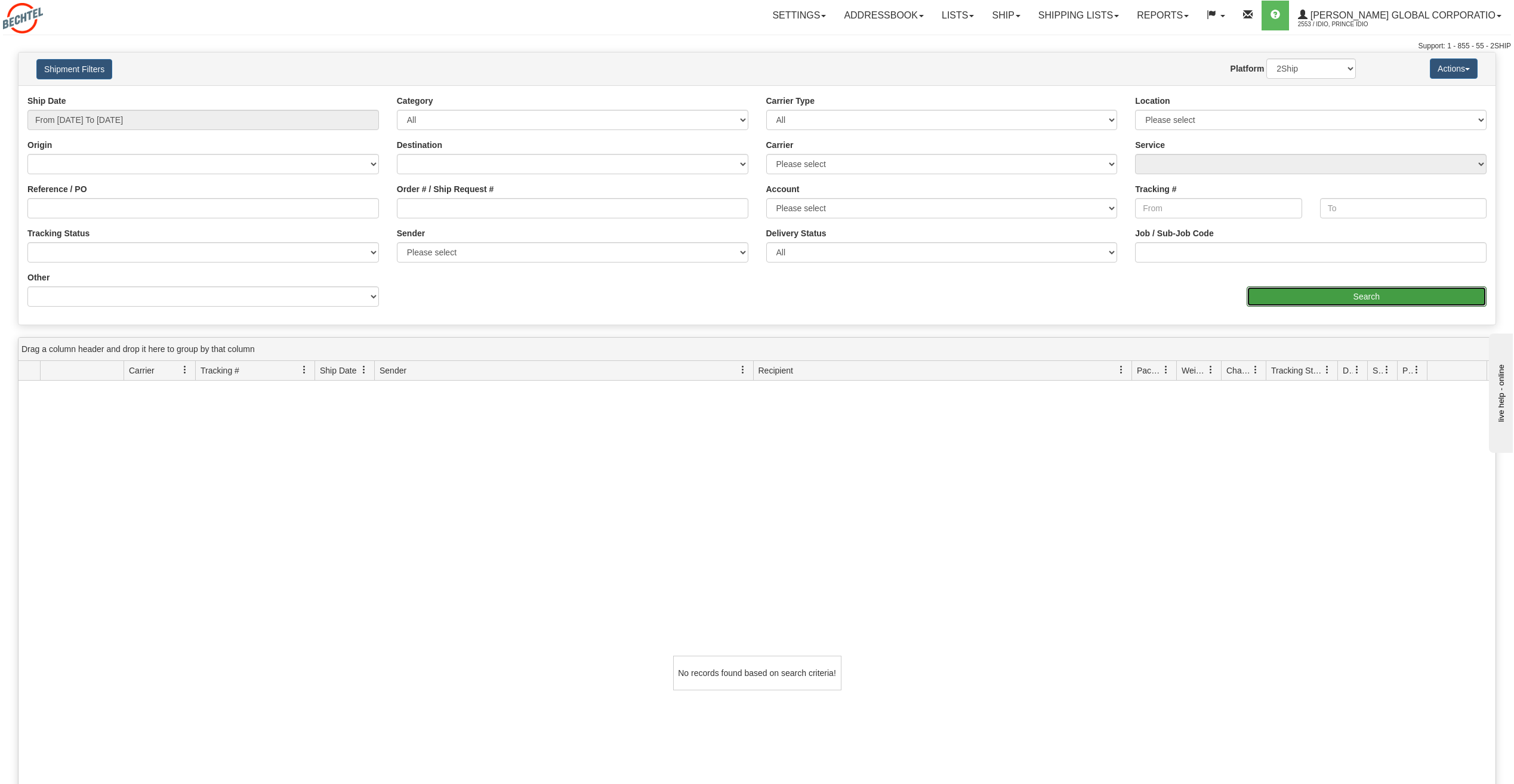
drag, startPoint x: 1384, startPoint y: 298, endPoint x: 1071, endPoint y: 577, distance: 419.3
click at [1078, 579] on div "Please wait... × Confirm Delete Delete Cancel × Confirm Delete Yes No Cancel × …" at bounding box center [757, 532] width 1514 height 961
click at [71, 125] on input "From 09/27/2025 To 09/27/2025" at bounding box center [203, 120] width 352 height 20
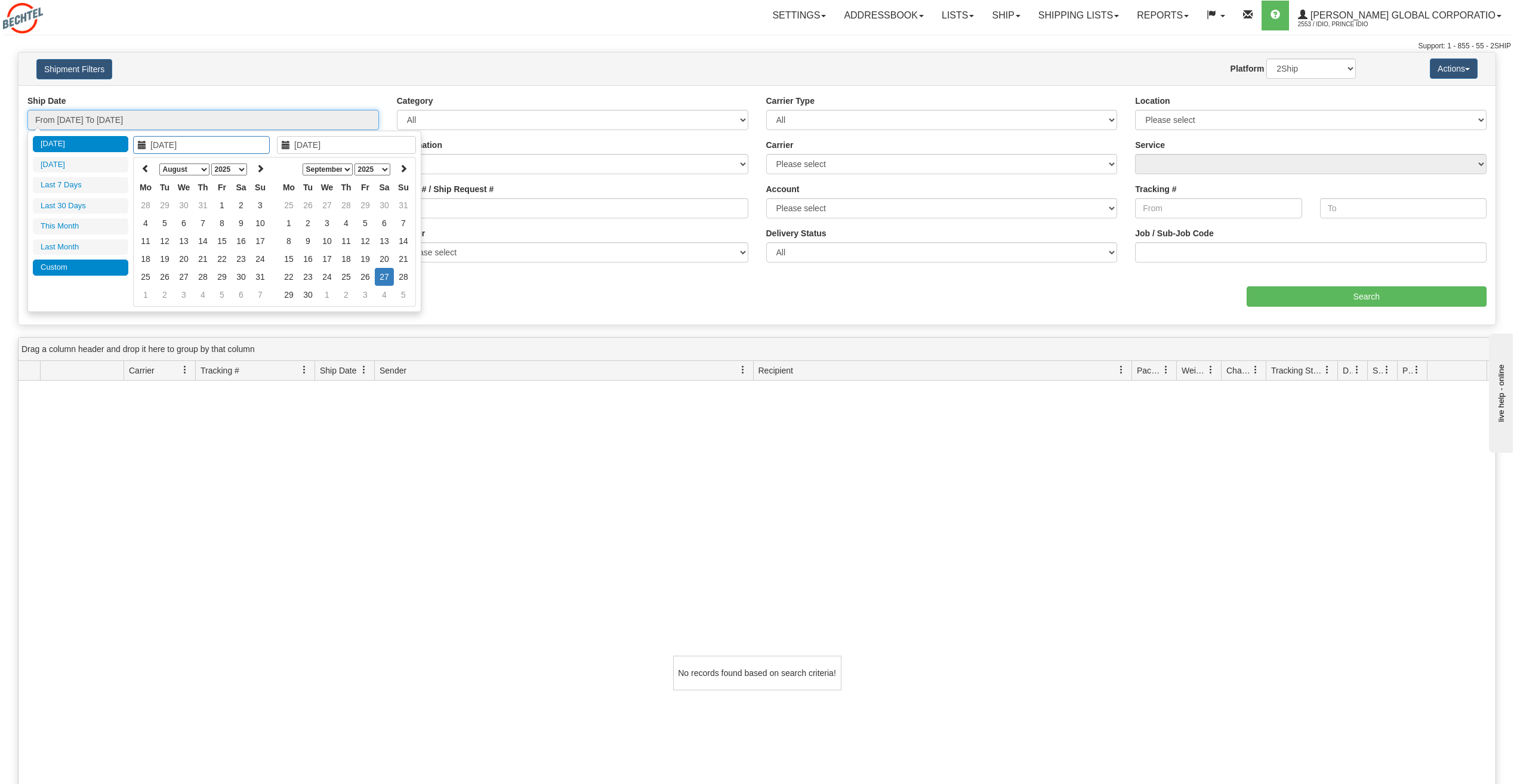
type input "[DATE]"
type input "09/27/2025"
type input "[DATE]"
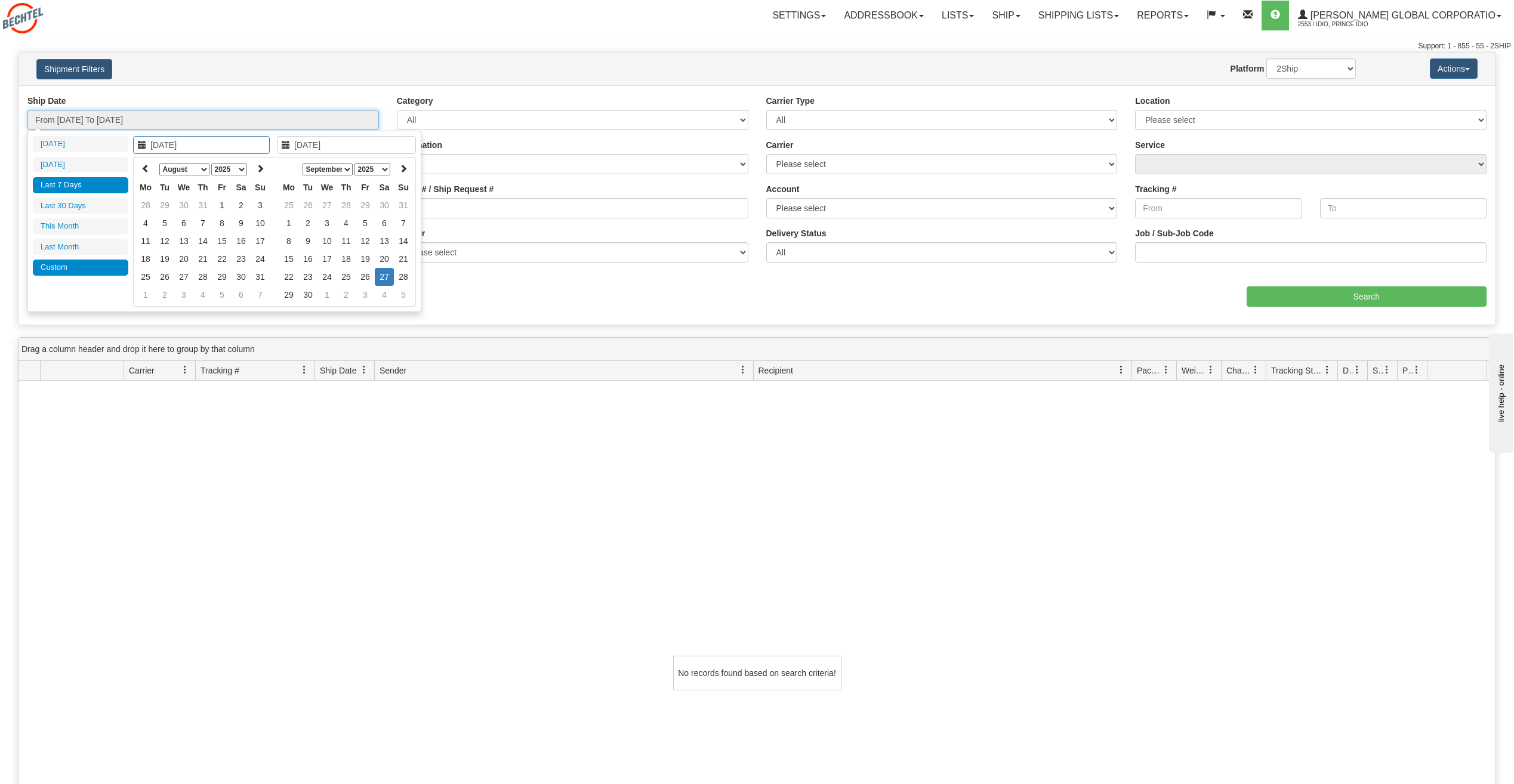
type input "[DATE]"
type input "09/27/2025"
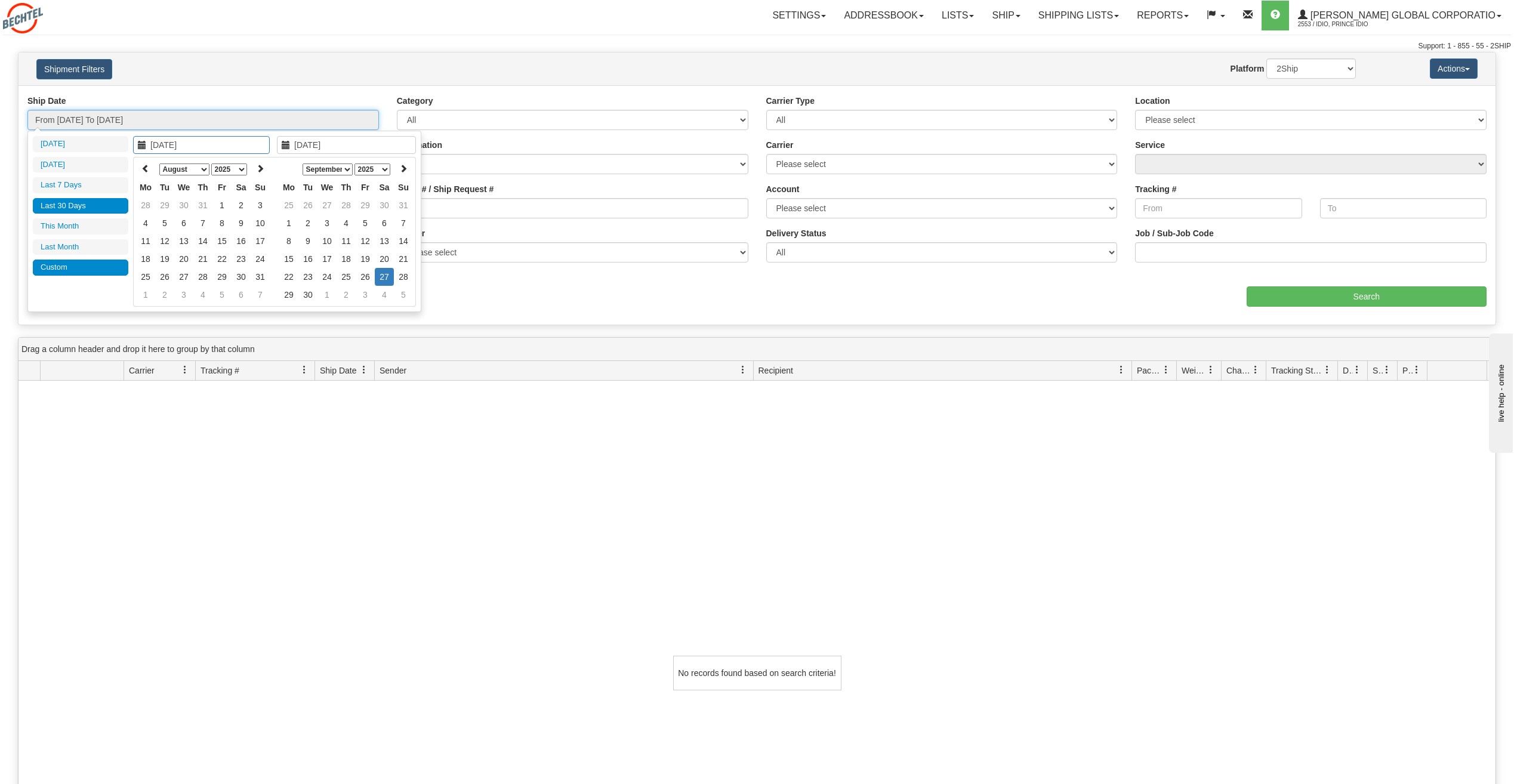
type input "[DATE]"
type input "09/27/2025"
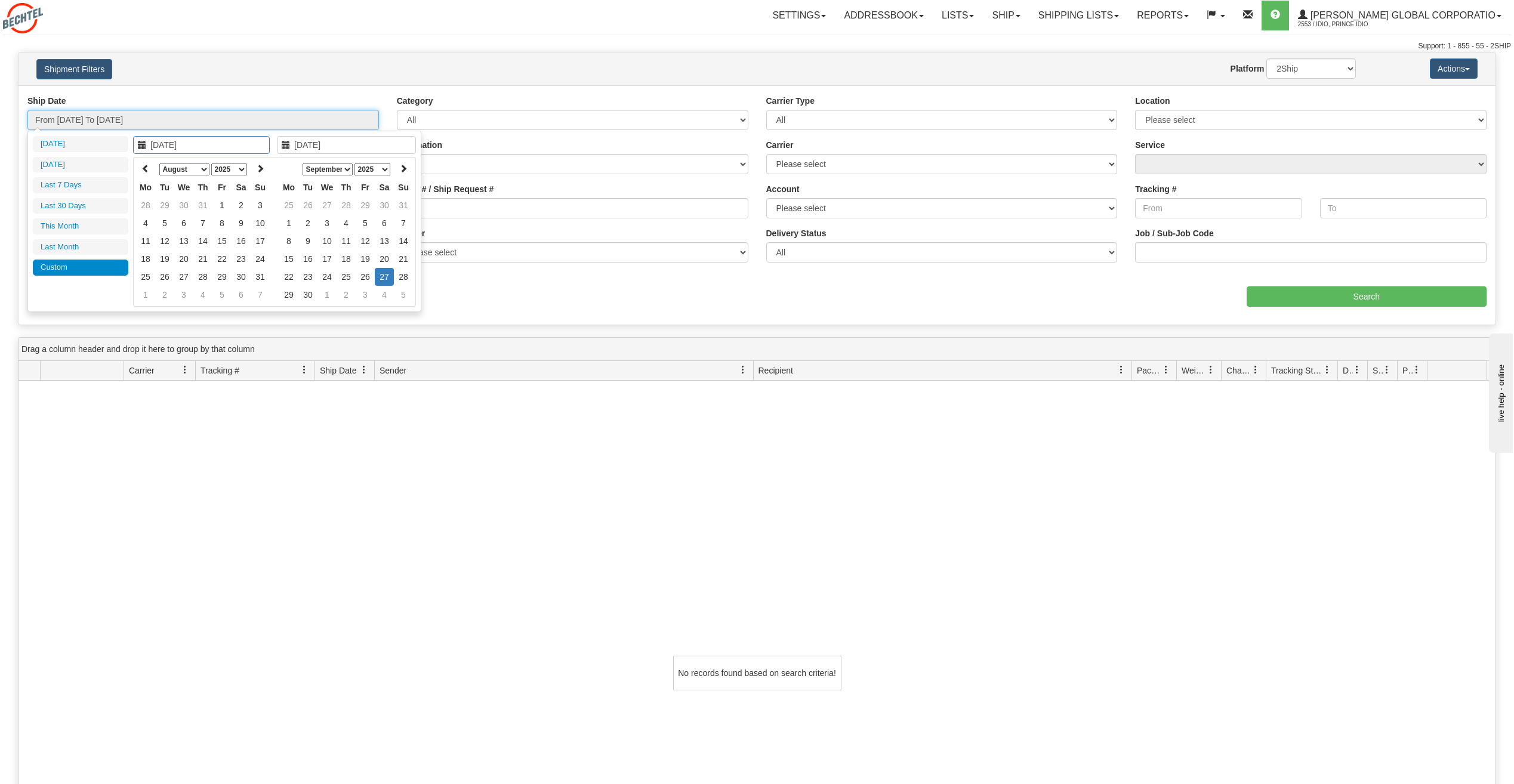
type input "09/27/2025"
type input "[DATE]"
click at [74, 206] on li "Last 30 Days" at bounding box center [81, 206] width 96 height 16
type input "From [DATE] To [DATE]"
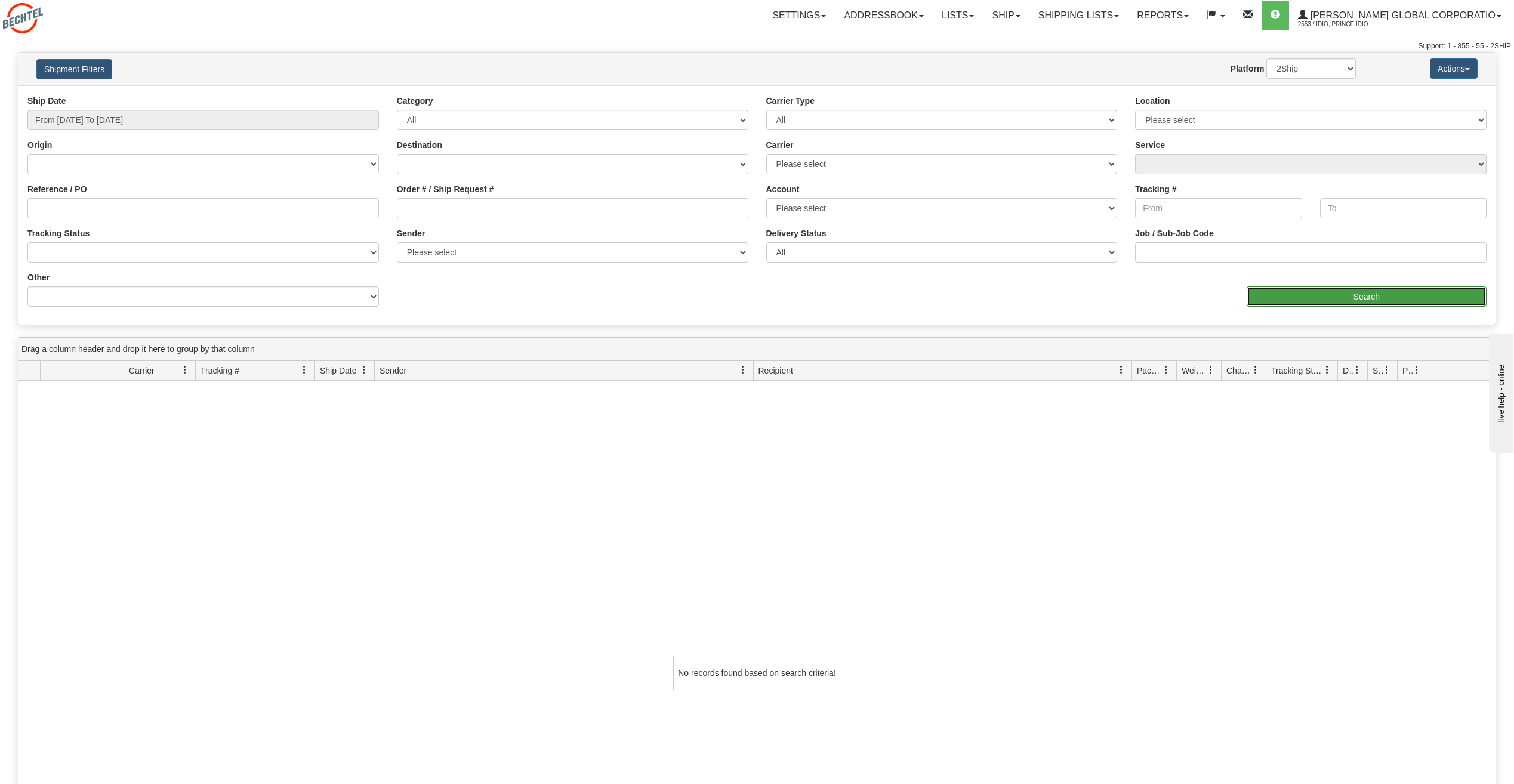
click at [1322, 292] on input "Search" at bounding box center [1366, 296] width 240 height 20
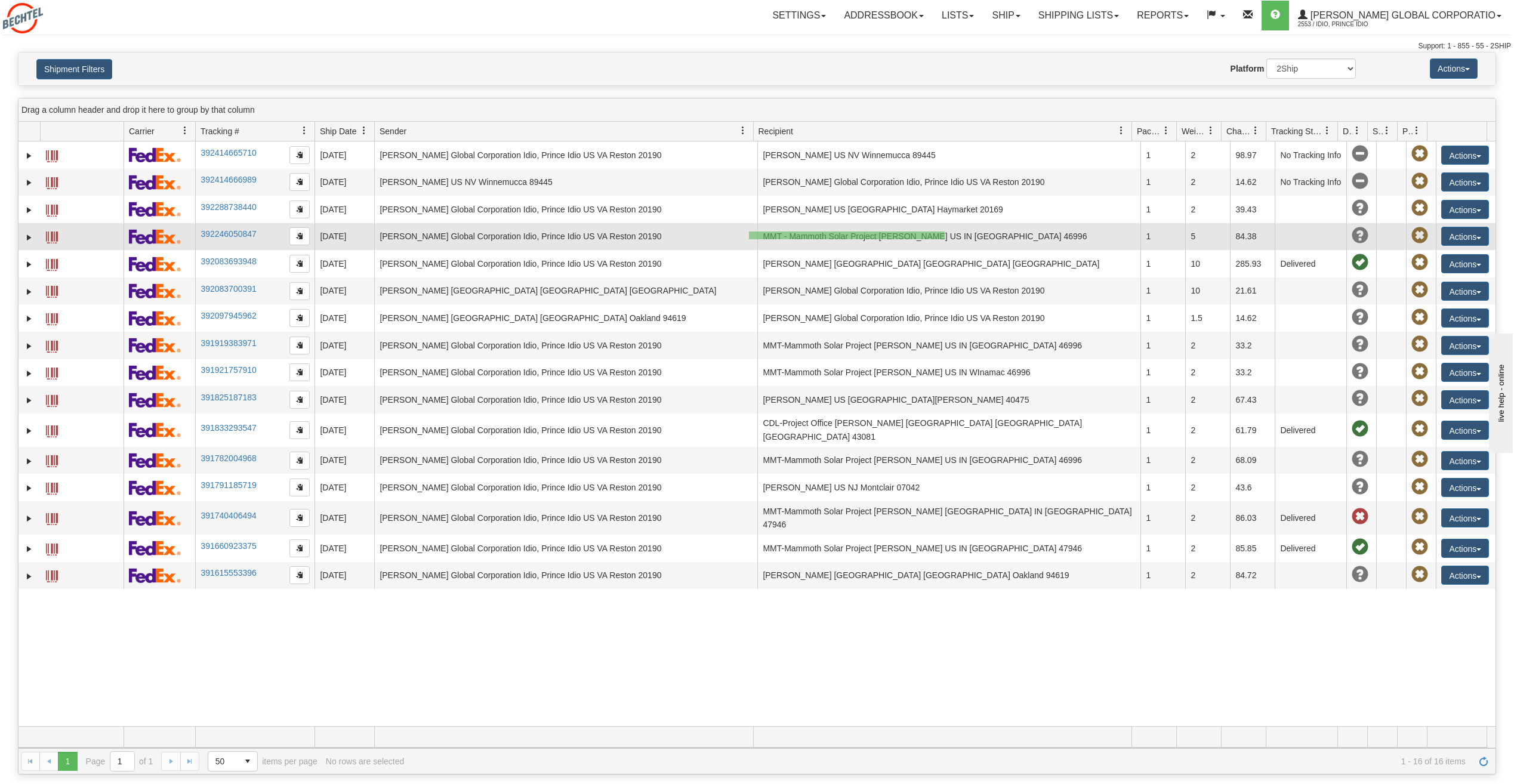
drag, startPoint x: 945, startPoint y: 239, endPoint x: 749, endPoint y: 232, distance: 196.1
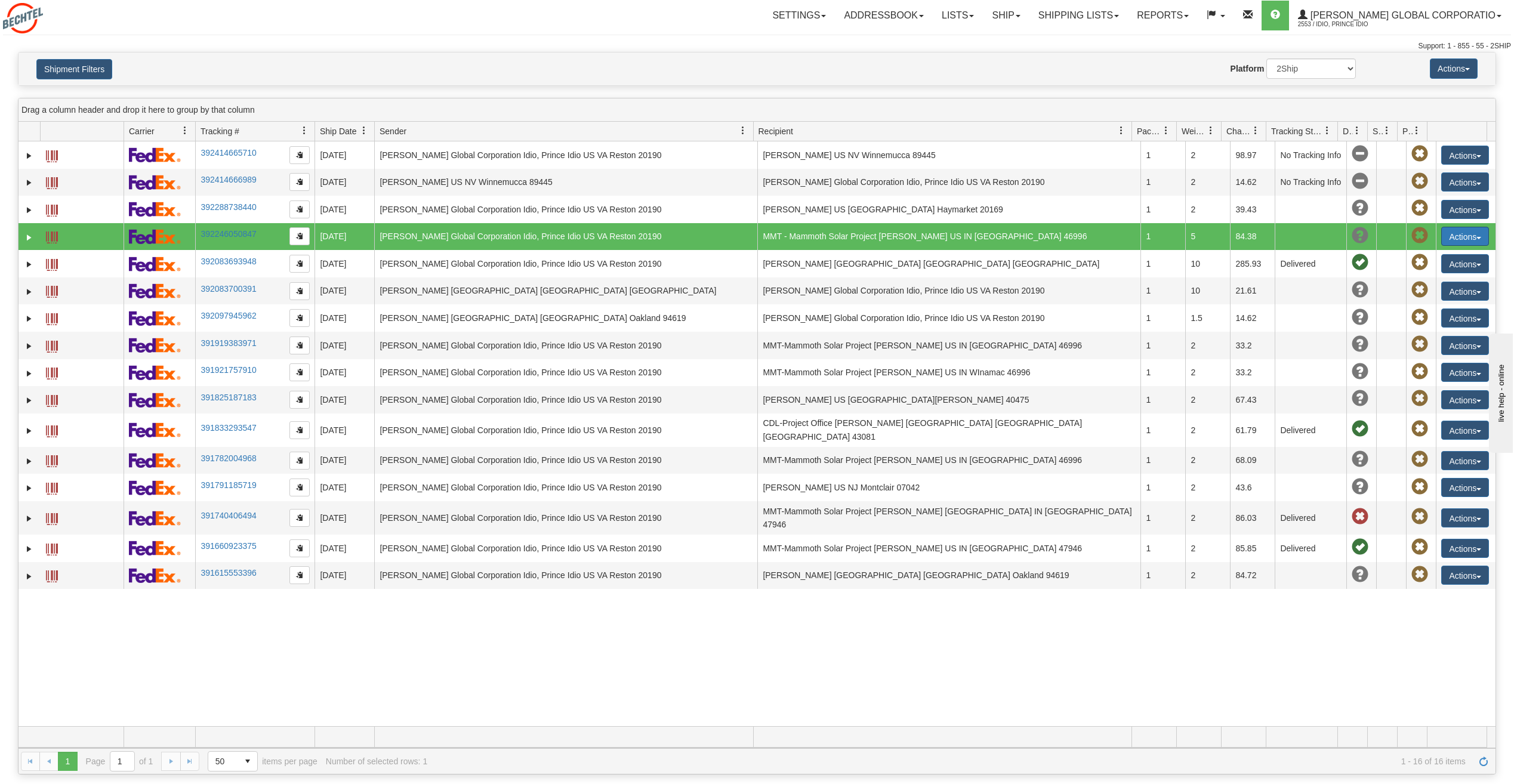
click at [1453, 240] on button "Actions" at bounding box center [1465, 236] width 48 height 19
click at [1428, 321] on link "Shipment Issues" at bounding box center [1441, 321] width 96 height 16
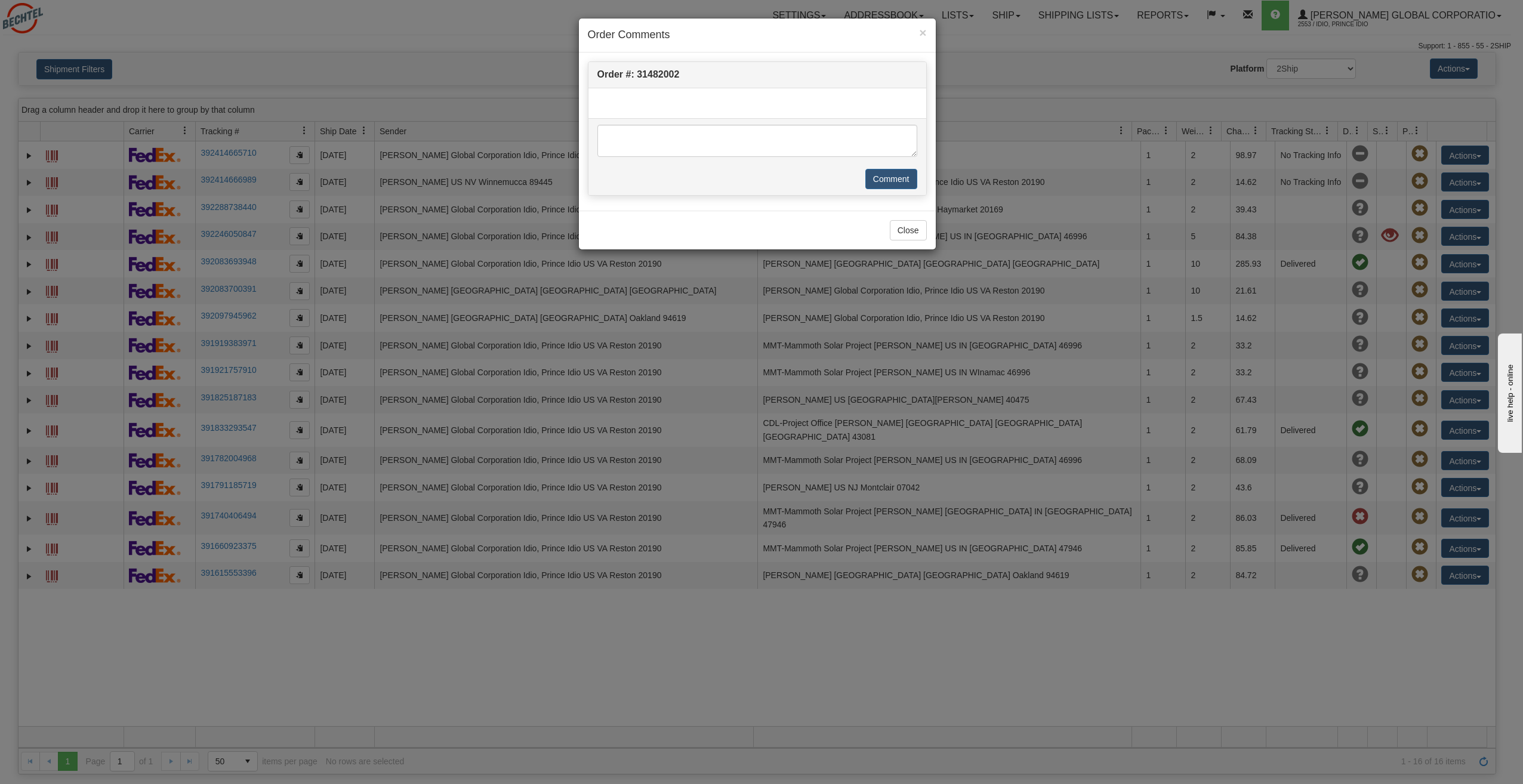
click at [727, 110] on div "Order #: 31482002 Comment" at bounding box center [757, 128] width 339 height 134
click at [650, 78] on strong "Order #: 31482002" at bounding box center [638, 74] width 82 height 10
click at [741, 78] on div "Order #: 31482002" at bounding box center [757, 74] width 320 height 14
click at [920, 33] on span "×" at bounding box center [923, 32] width 7 height 14
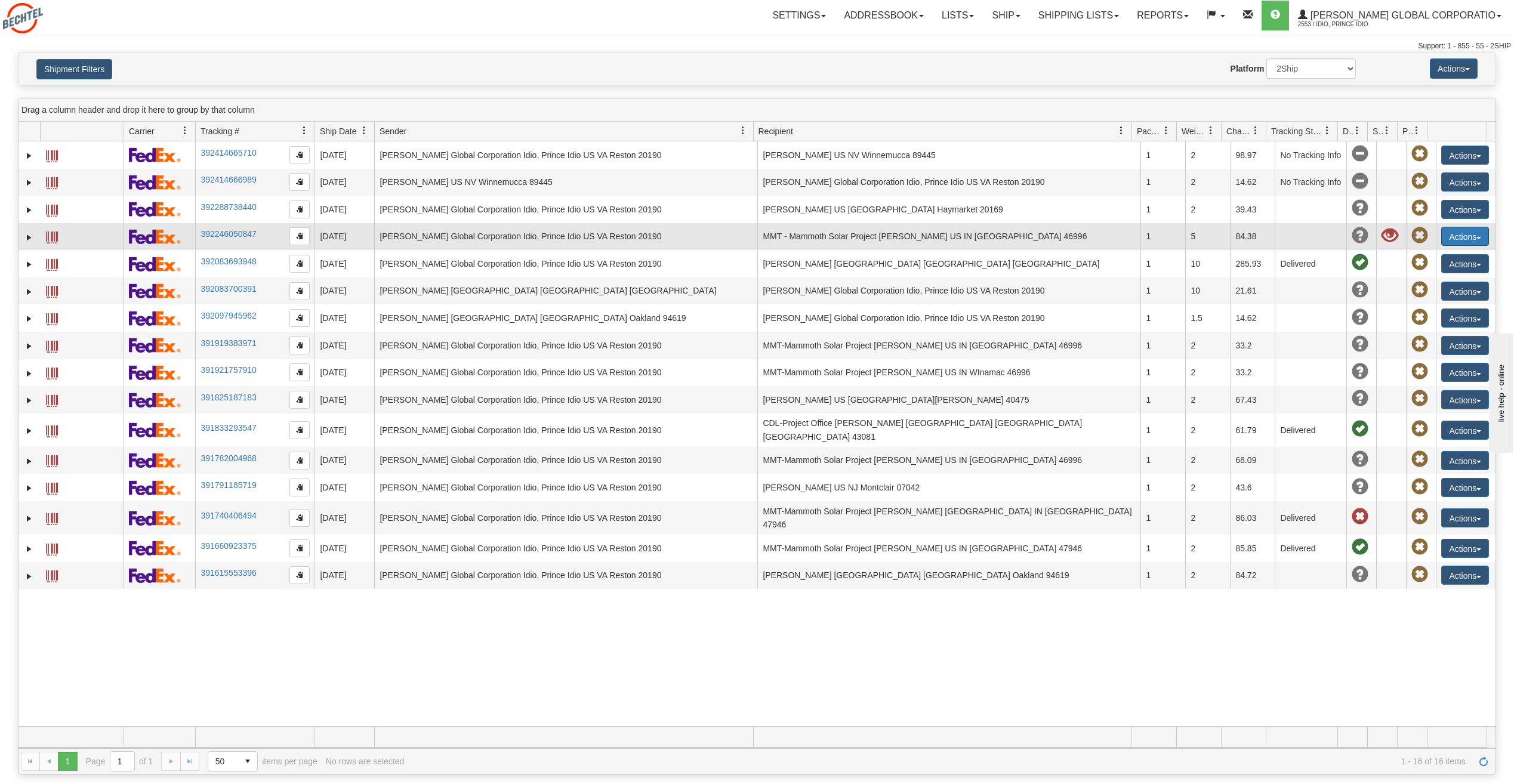
click at [1448, 242] on button "Actions" at bounding box center [1465, 236] width 48 height 19
click at [1397, 336] on link "Authorize Return" at bounding box center [1429, 336] width 118 height 16
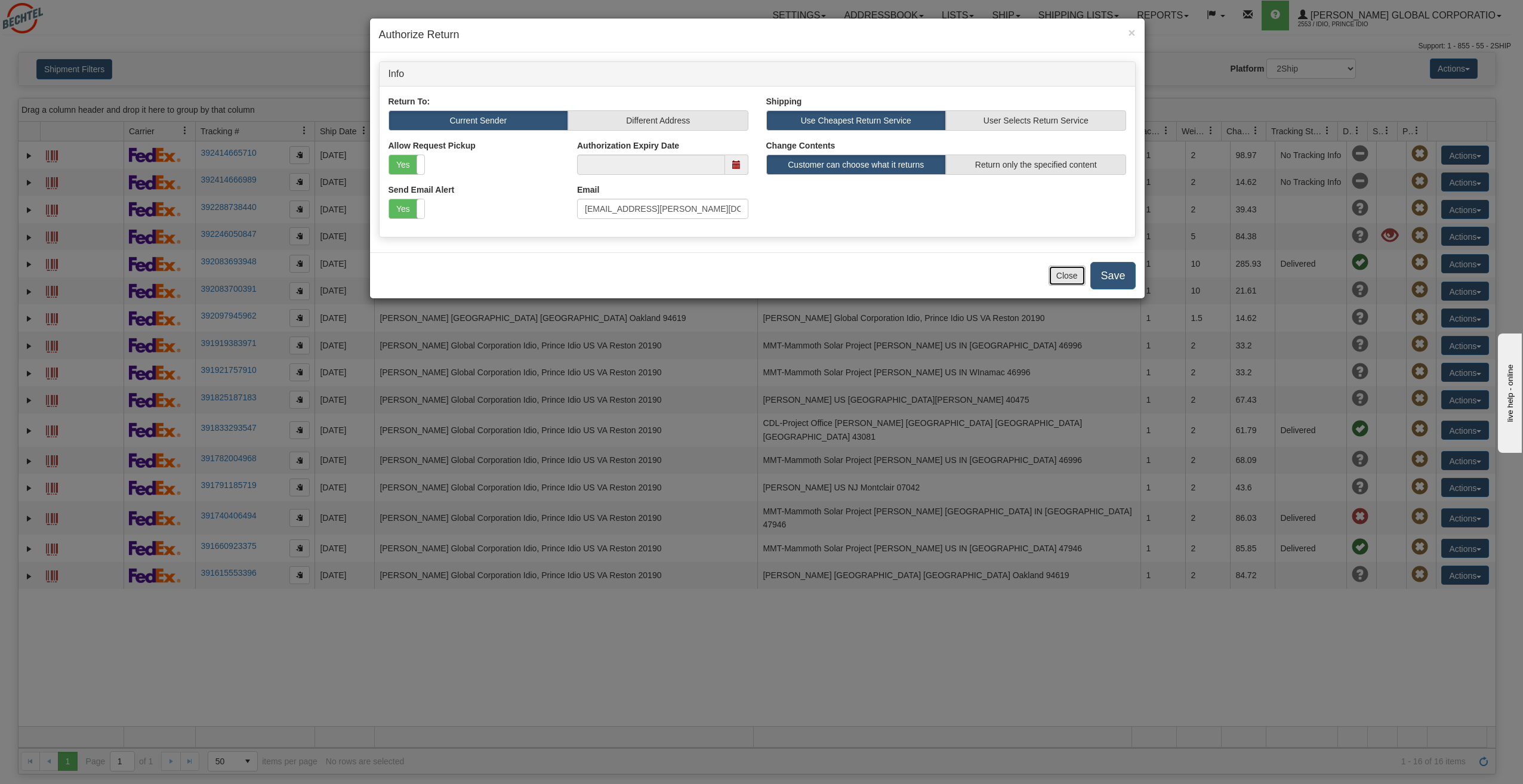
click at [1075, 279] on button "Close" at bounding box center [1067, 275] width 37 height 20
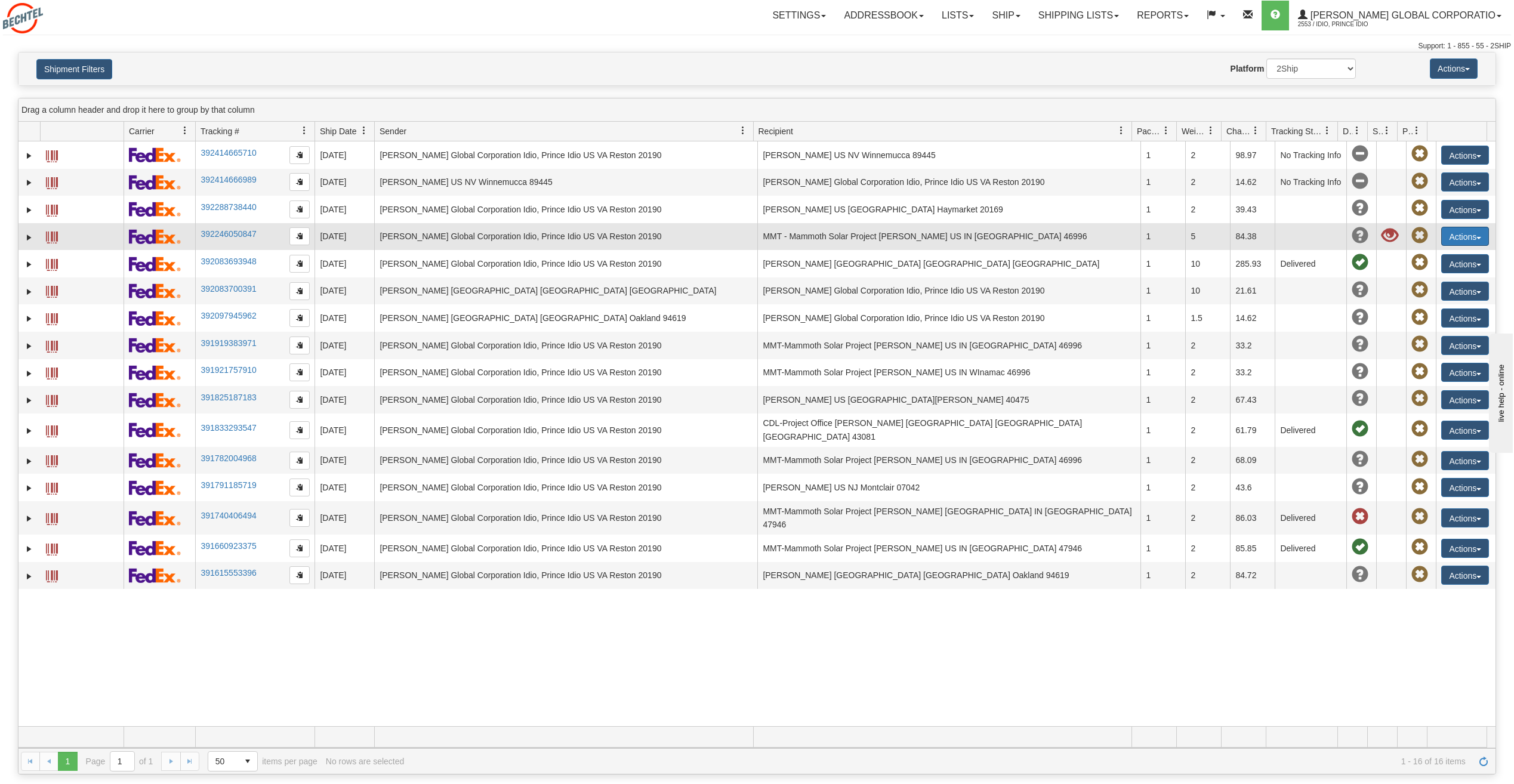
click at [1451, 235] on button "Actions" at bounding box center [1465, 236] width 48 height 19
click at [1393, 272] on link "Return" at bounding box center [1429, 274] width 118 height 16
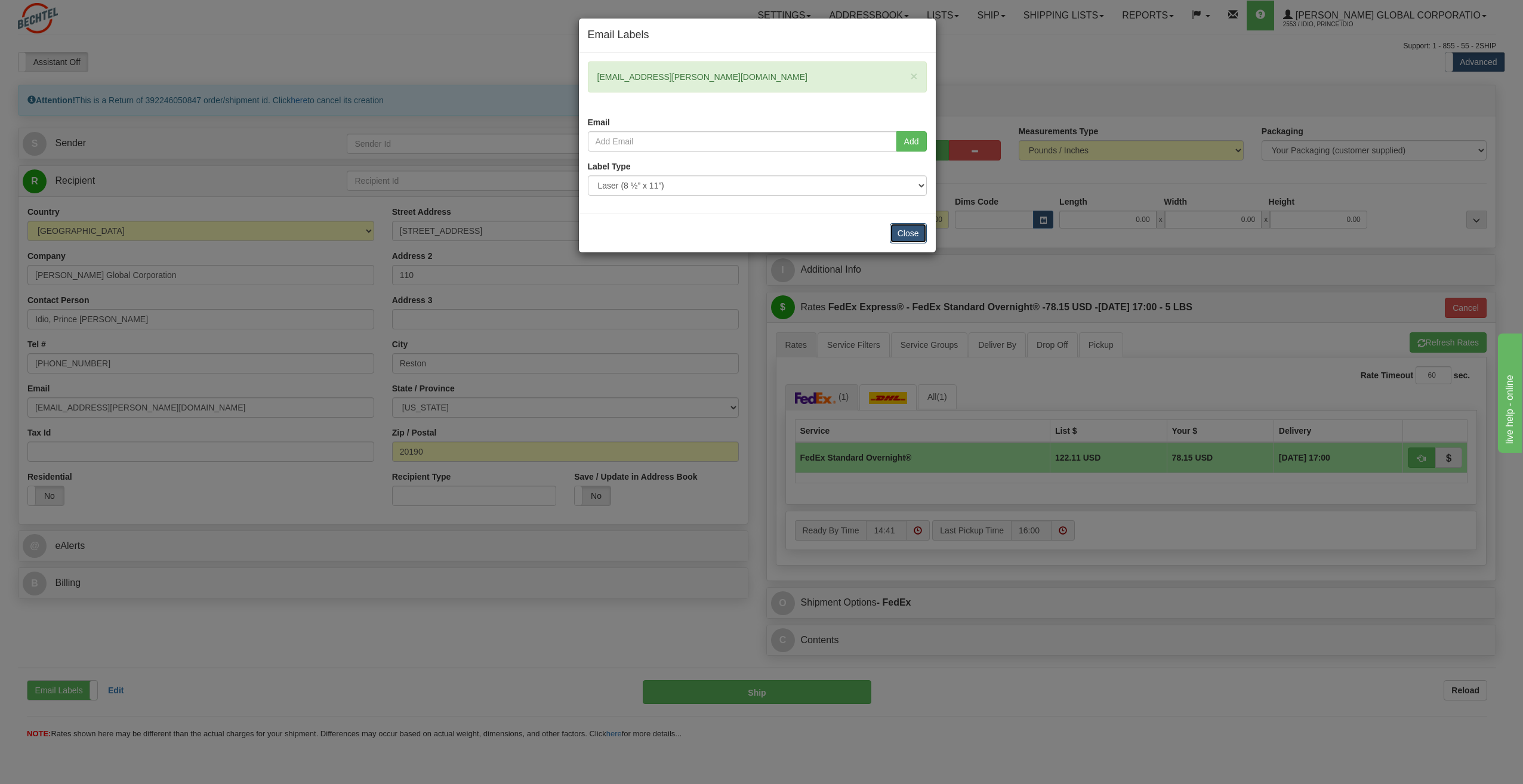
click at [900, 229] on button "Close" at bounding box center [908, 233] width 37 height 20
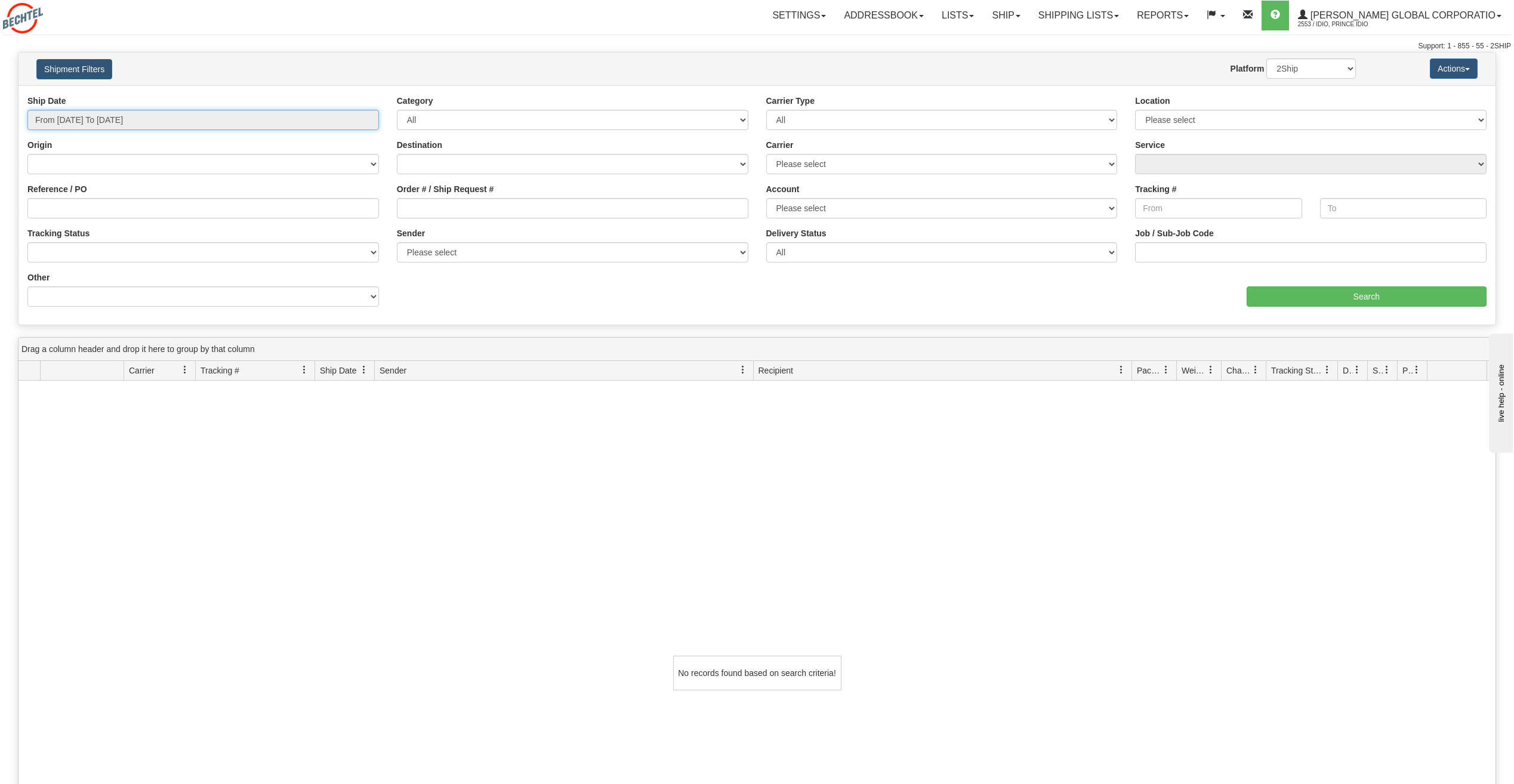
click at [71, 120] on input "From [DATE] To [DATE]" at bounding box center [203, 120] width 352 height 20
click at [64, 211] on li "Last 30 Days" at bounding box center [81, 206] width 96 height 16
type input "From [DATE] To [DATE]"
click at [1429, 296] on input "Search" at bounding box center [1366, 296] width 240 height 20
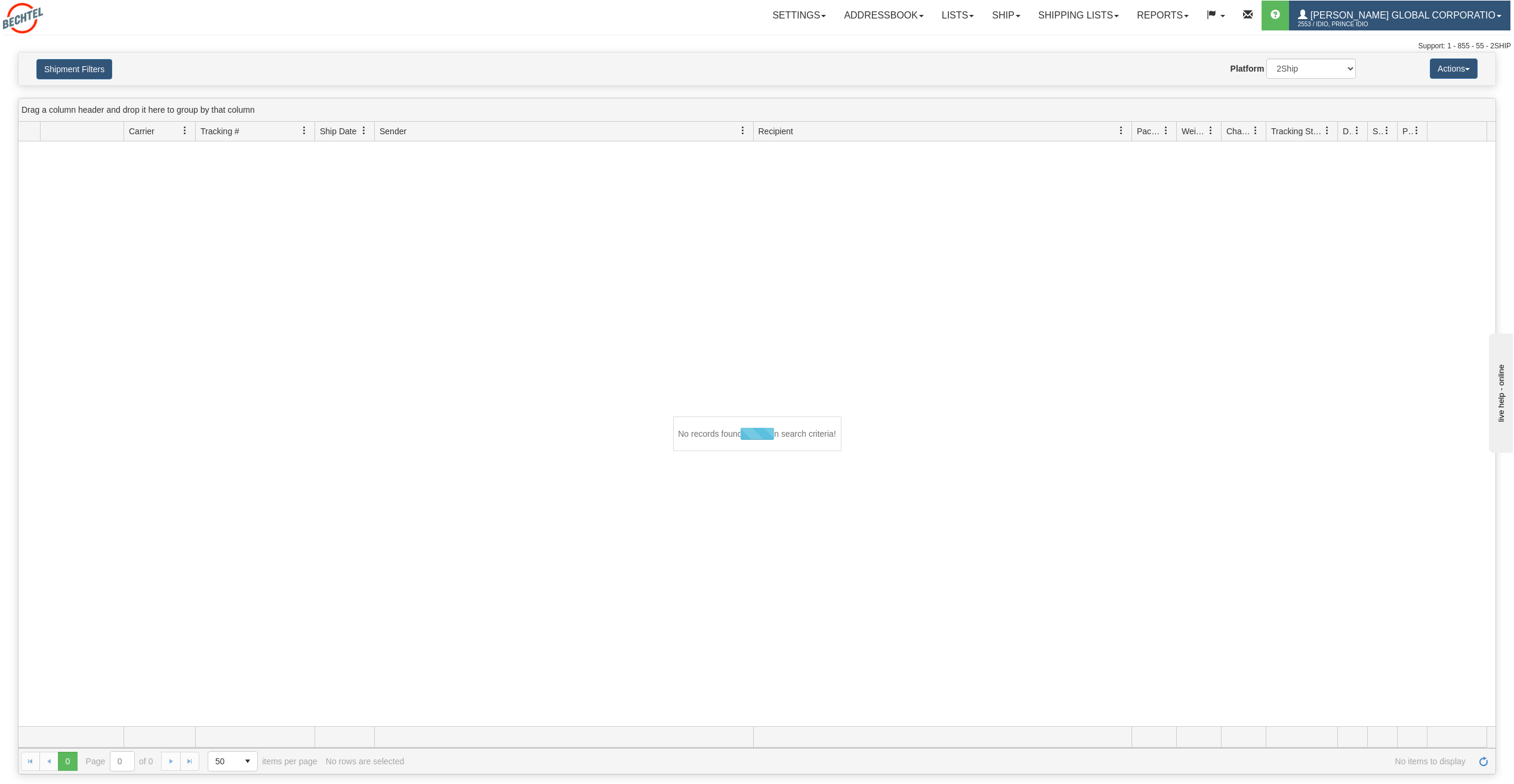
click at [1388, 24] on span "2553 / Idio, Prince Idio" at bounding box center [1343, 24] width 90 height 12
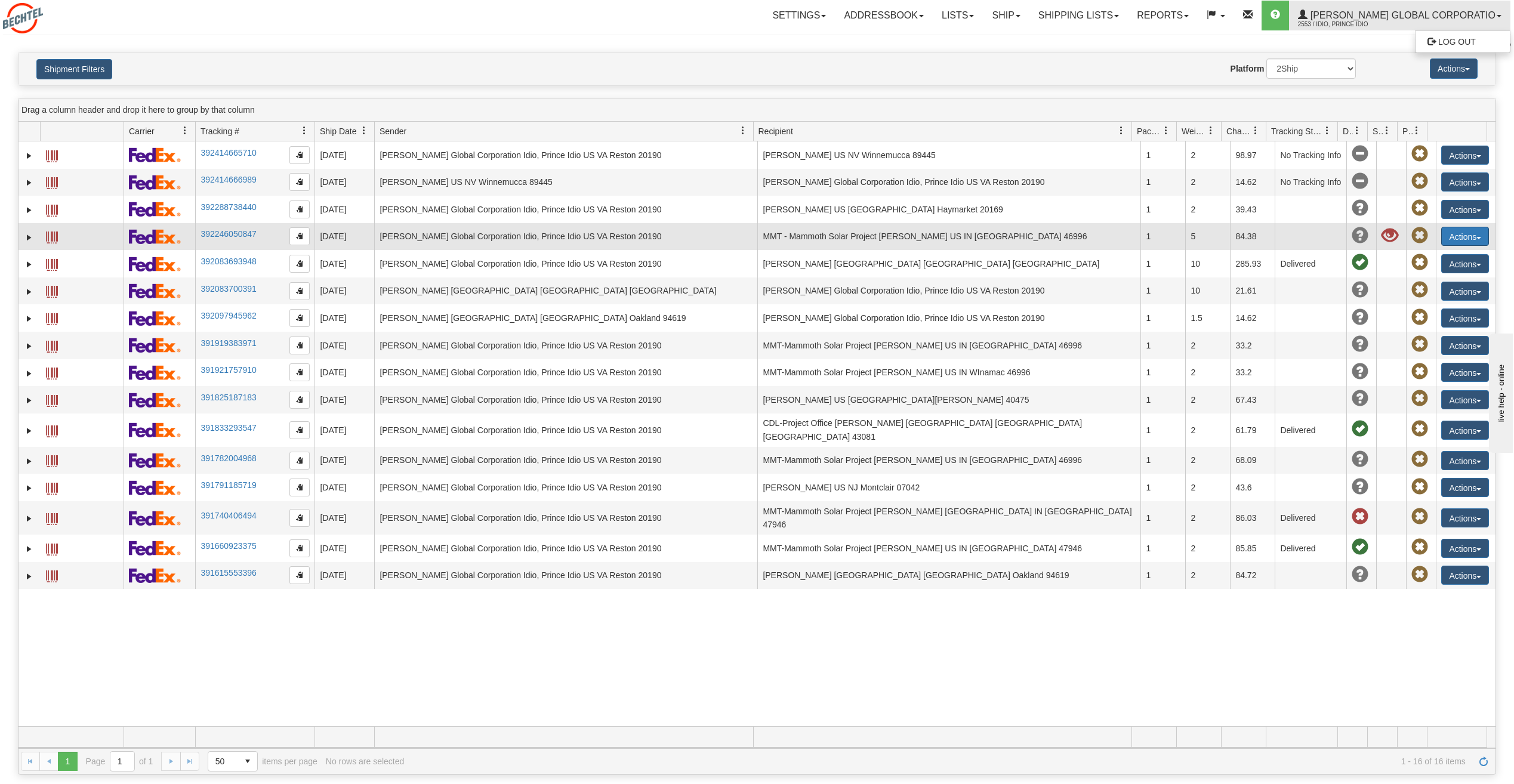
click at [1452, 239] on button "Actions" at bounding box center [1465, 236] width 48 height 19
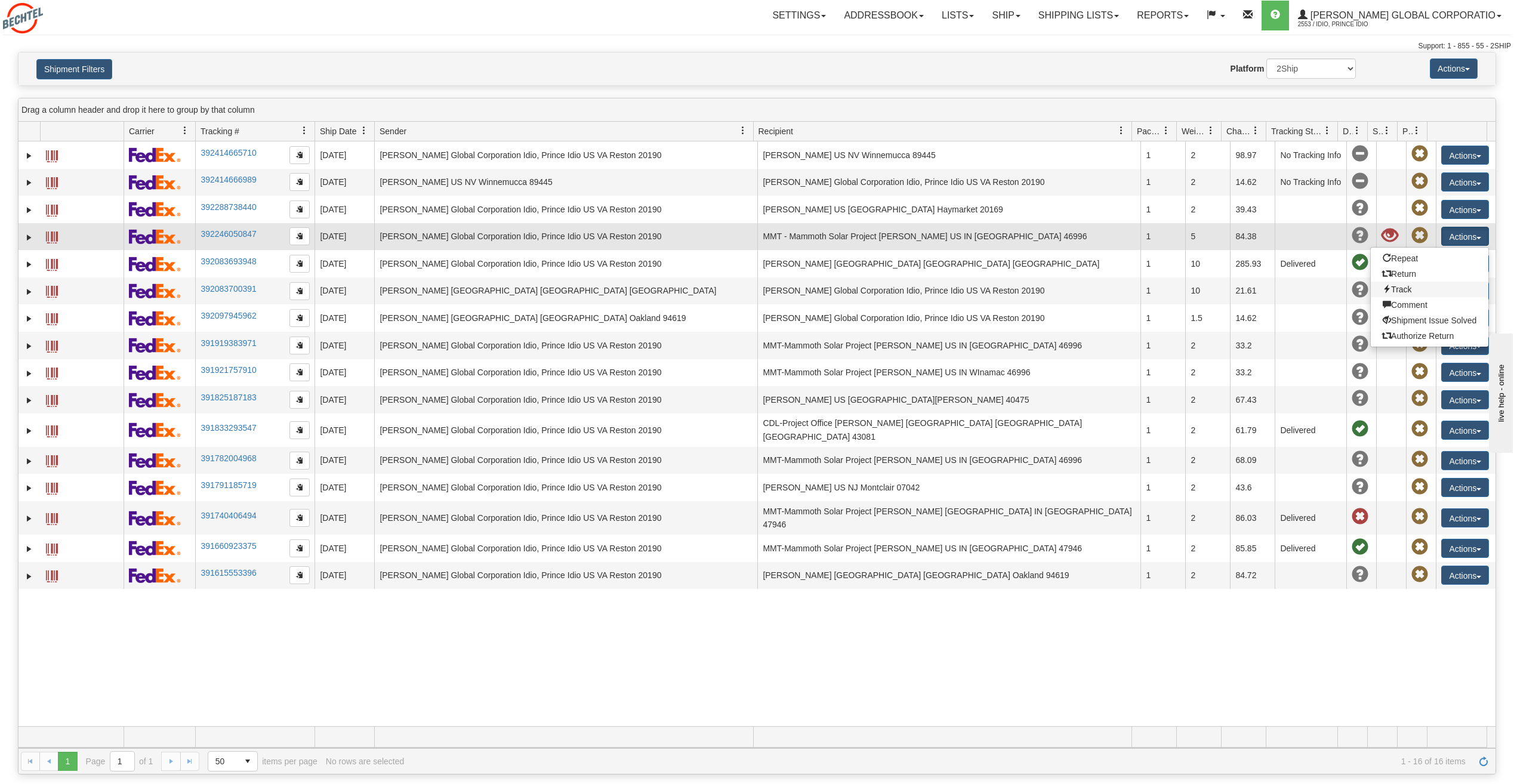
click at [1398, 294] on link "Track" at bounding box center [1429, 289] width 118 height 16
click at [1456, 237] on button "Actions" at bounding box center [1465, 236] width 48 height 19
